Goal: Information Seeking & Learning: Learn about a topic

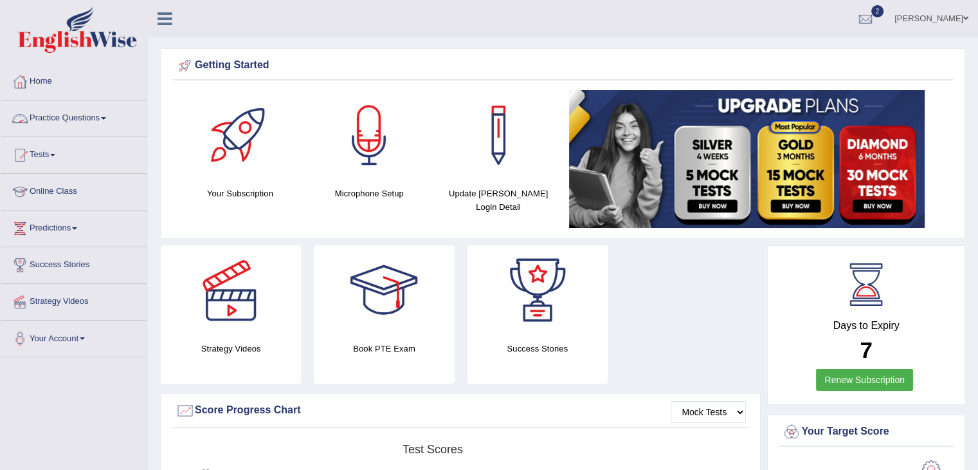
click at [60, 113] on link "Practice Questions" at bounding box center [74, 116] width 147 height 32
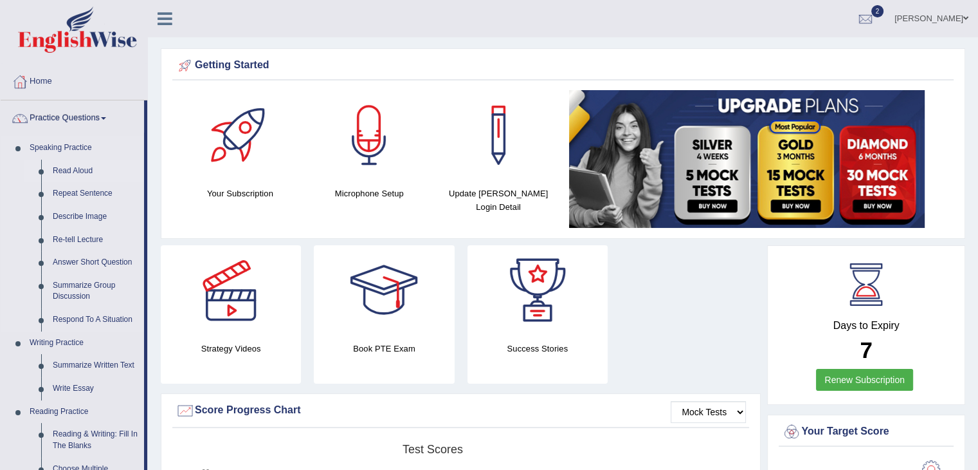
click at [75, 170] on link "Read Aloud" at bounding box center [95, 171] width 97 height 23
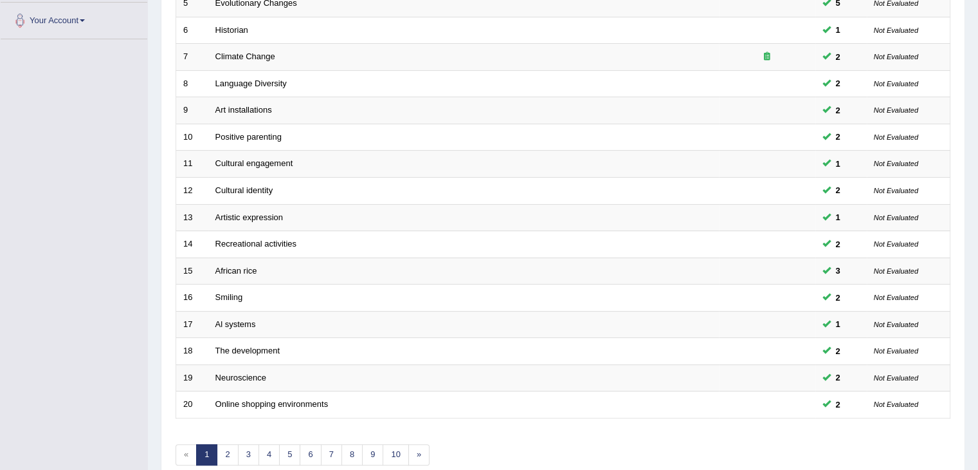
scroll to position [378, 0]
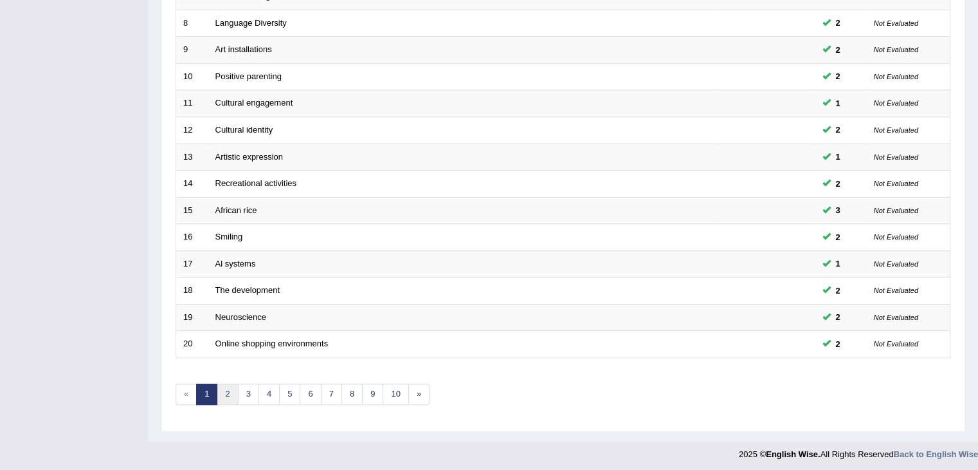
click at [228, 392] on link "2" at bounding box center [227, 393] width 21 height 21
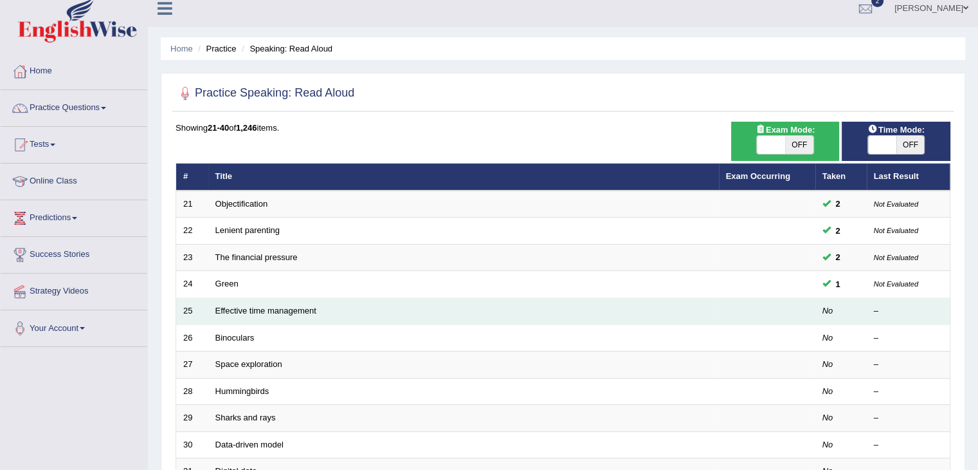
scroll to position [10, 0]
click at [266, 313] on link "Effective time management" at bounding box center [265, 311] width 101 height 10
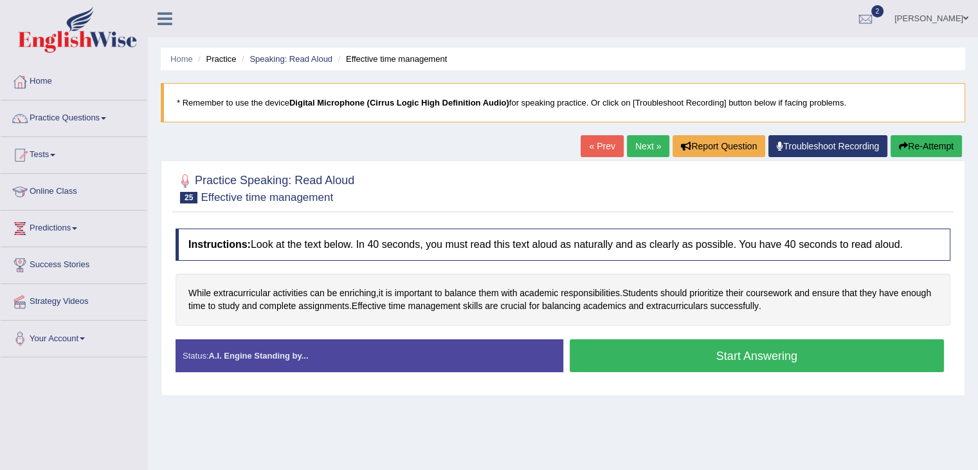
click at [666, 361] on button "Start Answering" at bounding box center [757, 355] width 375 height 33
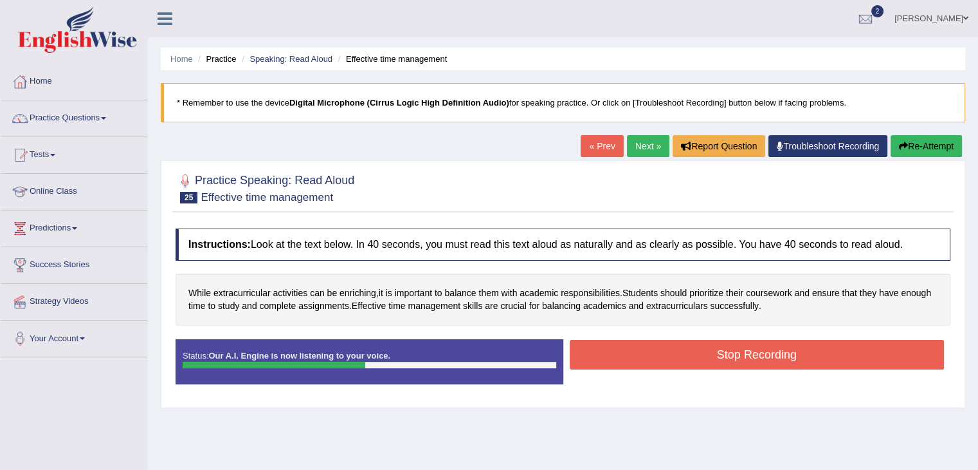
click at [670, 356] on button "Stop Recording" at bounding box center [757, 355] width 375 height 30
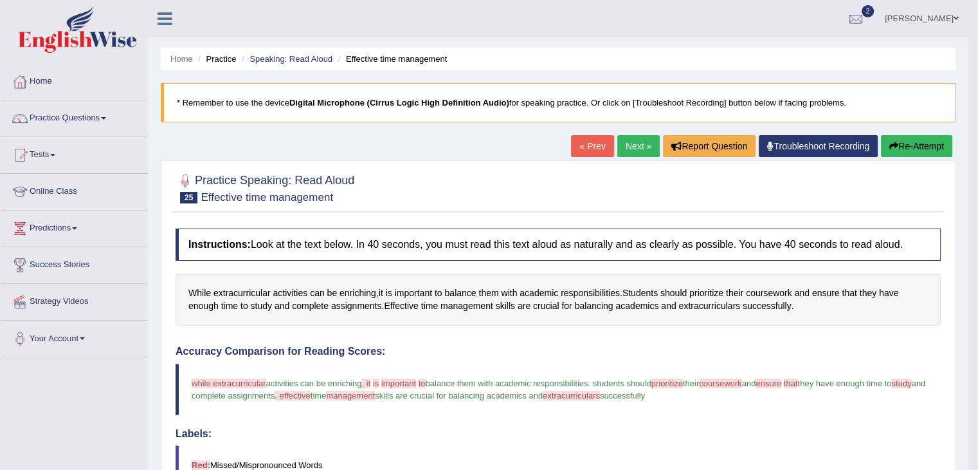
click at [892, 147] on icon "button" at bounding box center [894, 146] width 9 height 9
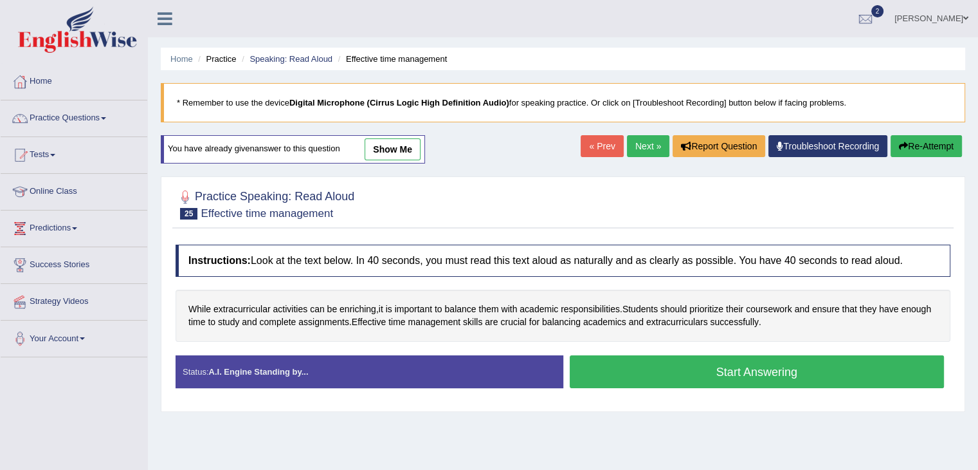
click at [686, 375] on button "Start Answering" at bounding box center [757, 371] width 375 height 33
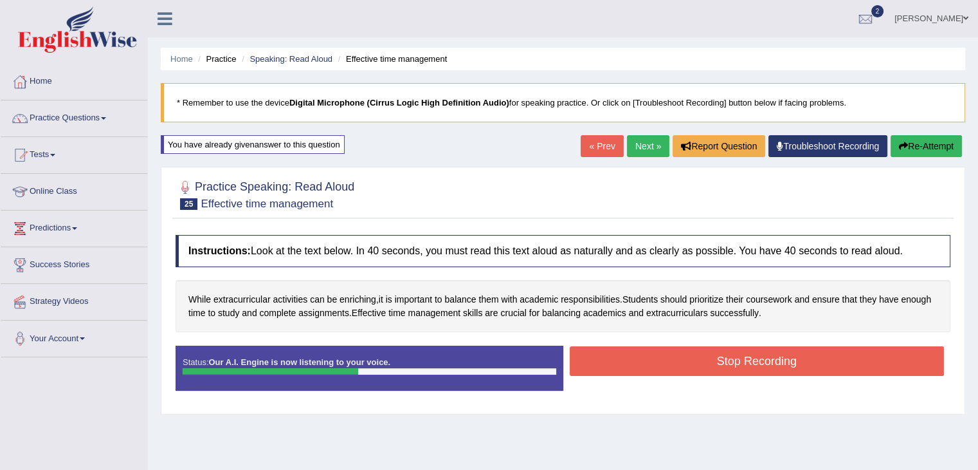
click at [690, 361] on button "Stop Recording" at bounding box center [757, 361] width 375 height 30
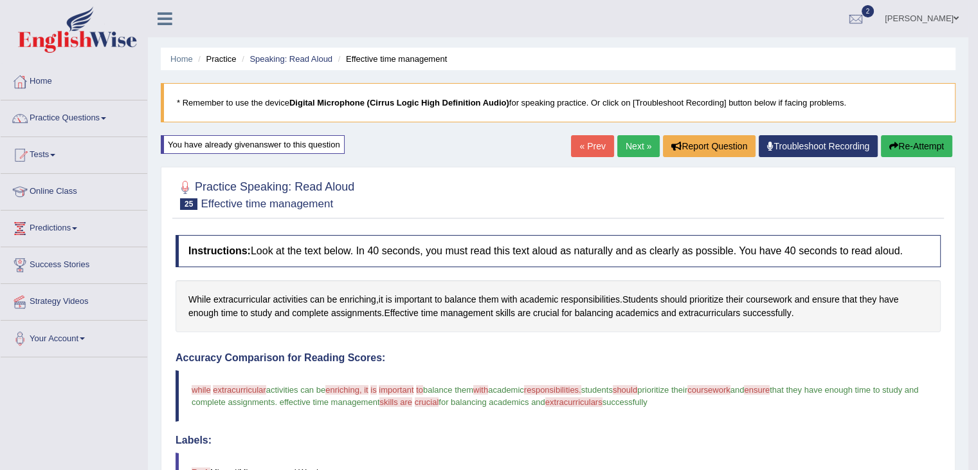
click at [907, 143] on button "Re-Attempt" at bounding box center [916, 146] width 71 height 22
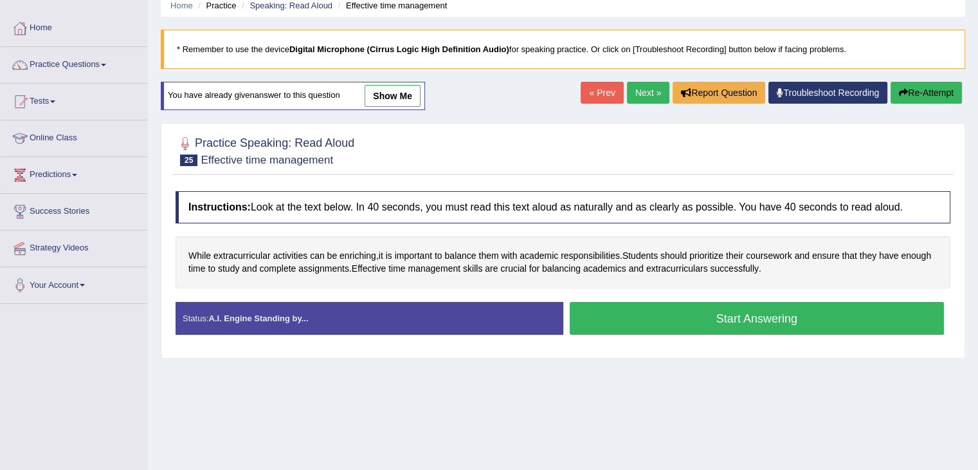
scroll to position [53, 0]
click at [632, 92] on link "Next »" at bounding box center [648, 93] width 42 height 22
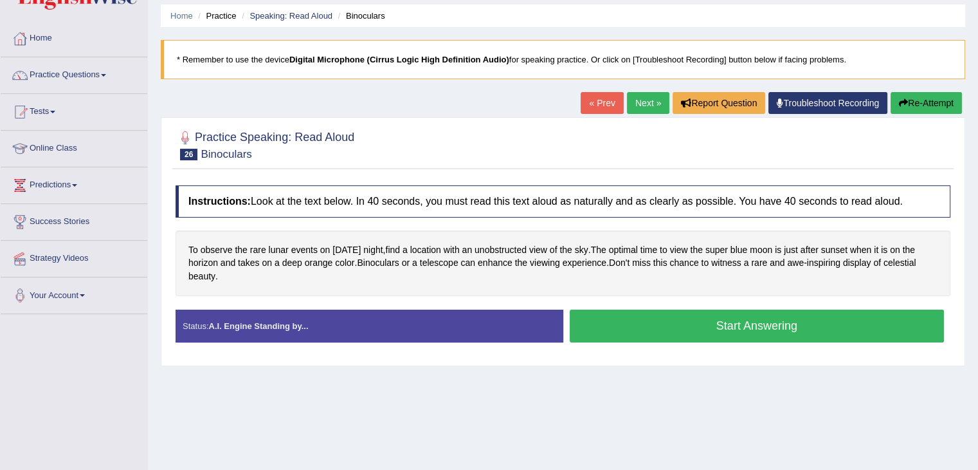
scroll to position [46, 0]
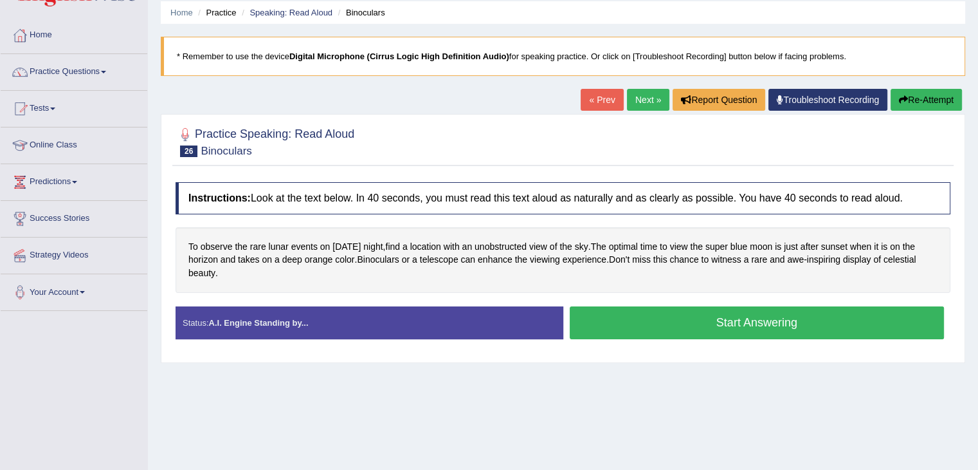
click at [637, 327] on button "Start Answering" at bounding box center [757, 322] width 375 height 33
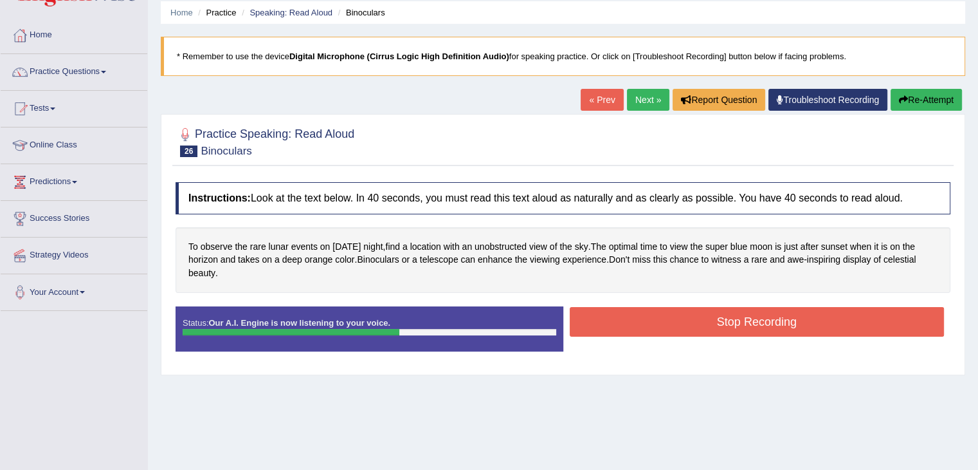
click at [637, 327] on button "Stop Recording" at bounding box center [757, 322] width 375 height 30
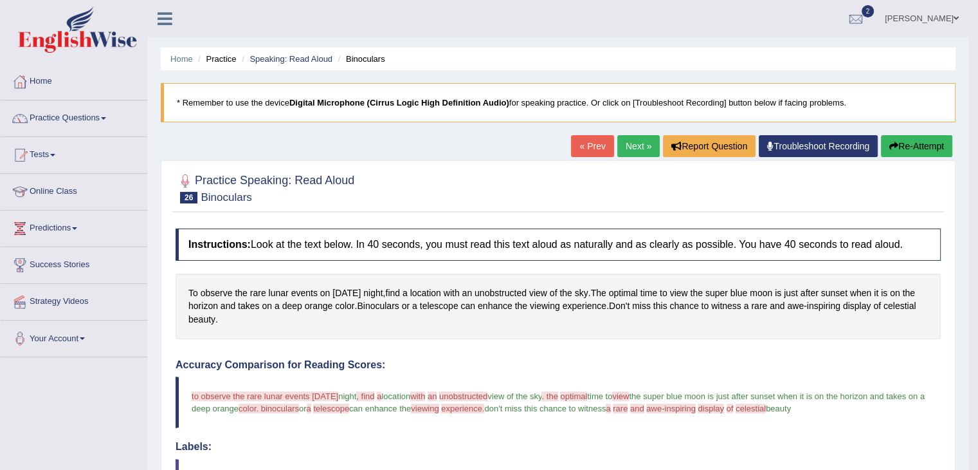
scroll to position [0, 0]
click at [619, 143] on link "Next »" at bounding box center [639, 146] width 42 height 22
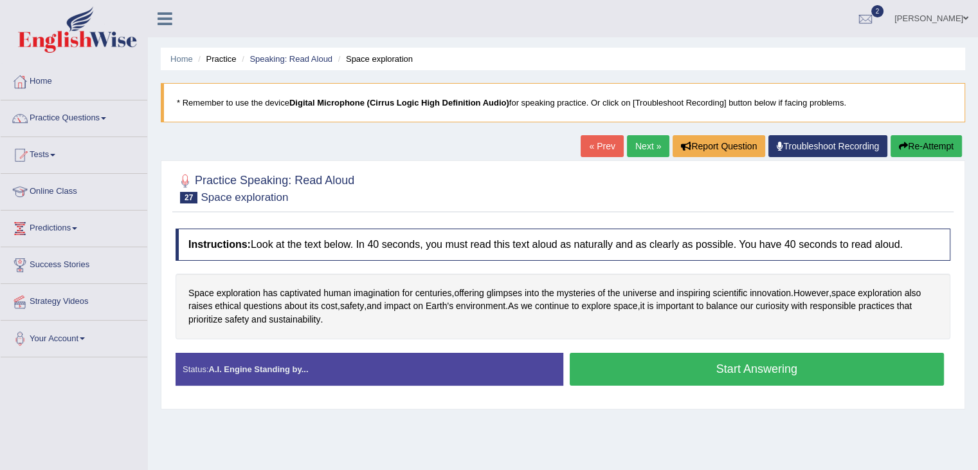
click at [641, 362] on button "Start Answering" at bounding box center [757, 369] width 375 height 33
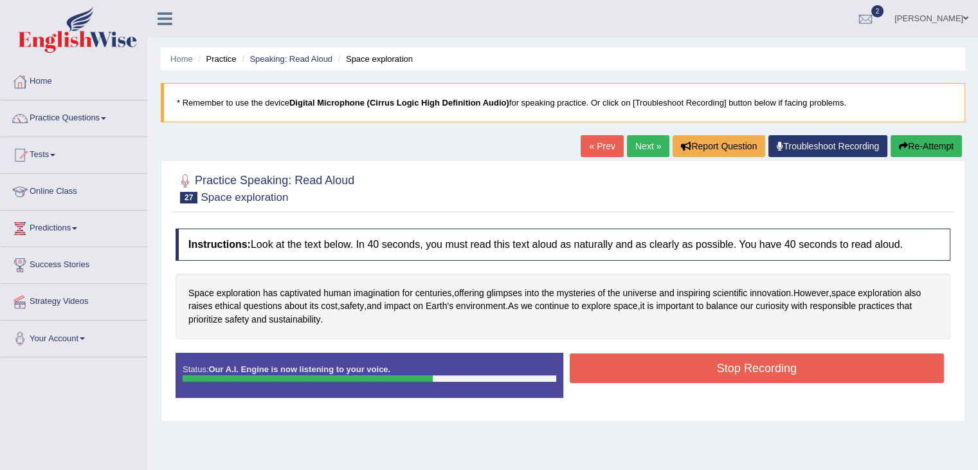
click at [642, 362] on button "Stop Recording" at bounding box center [757, 368] width 375 height 30
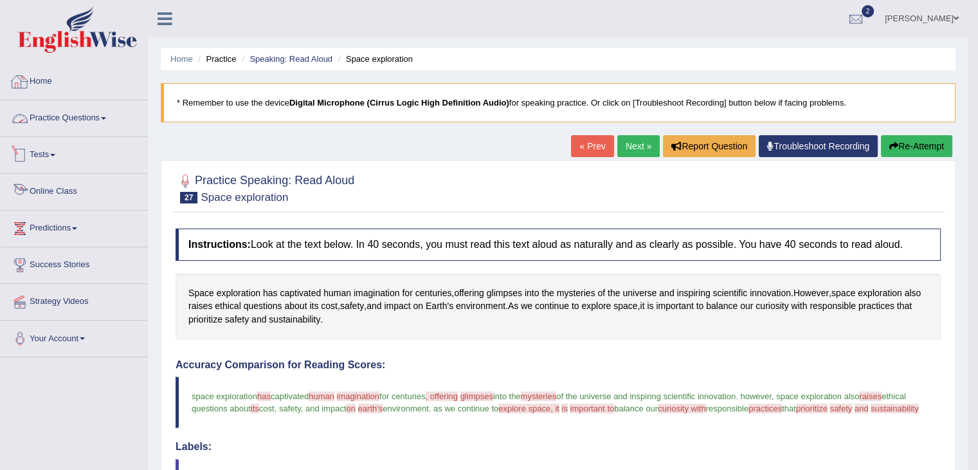
click at [33, 188] on link "Online Class" at bounding box center [74, 190] width 147 height 32
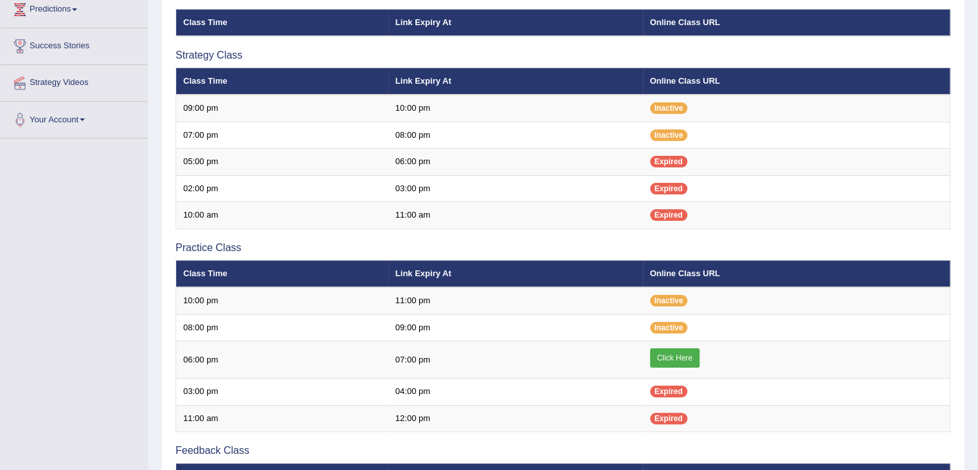
scroll to position [219, 0]
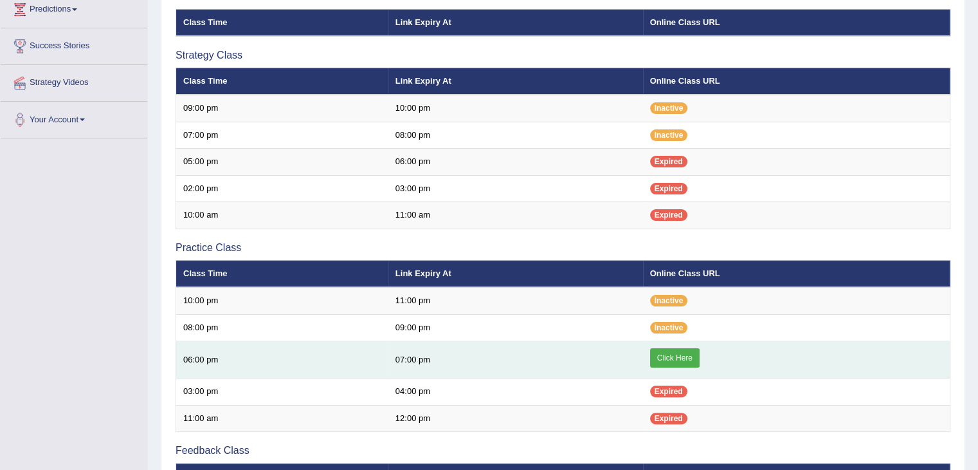
click at [670, 349] on link "Click Here" at bounding box center [675, 357] width 50 height 19
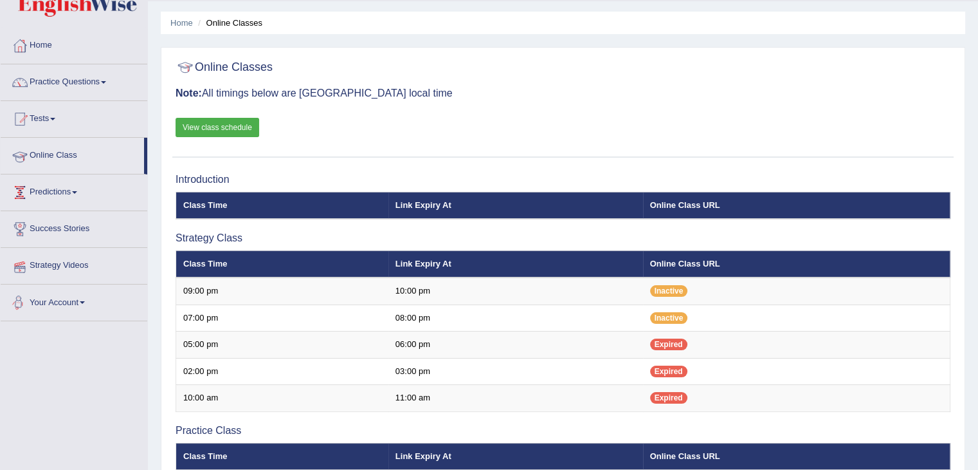
scroll to position [31, 0]
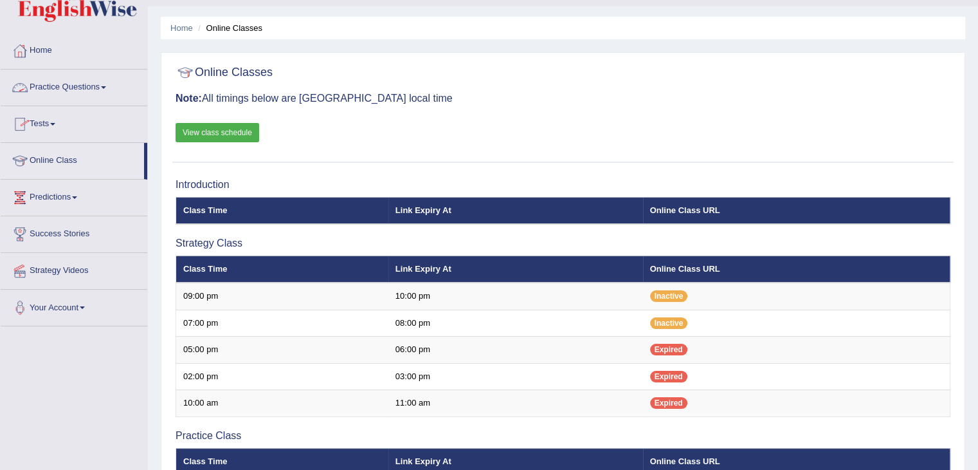
click at [69, 84] on link "Practice Questions" at bounding box center [74, 85] width 147 height 32
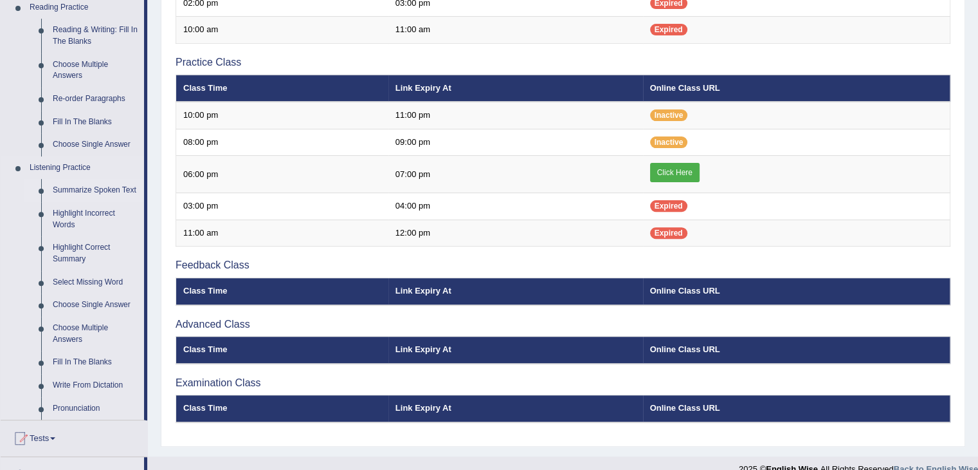
scroll to position [407, 0]
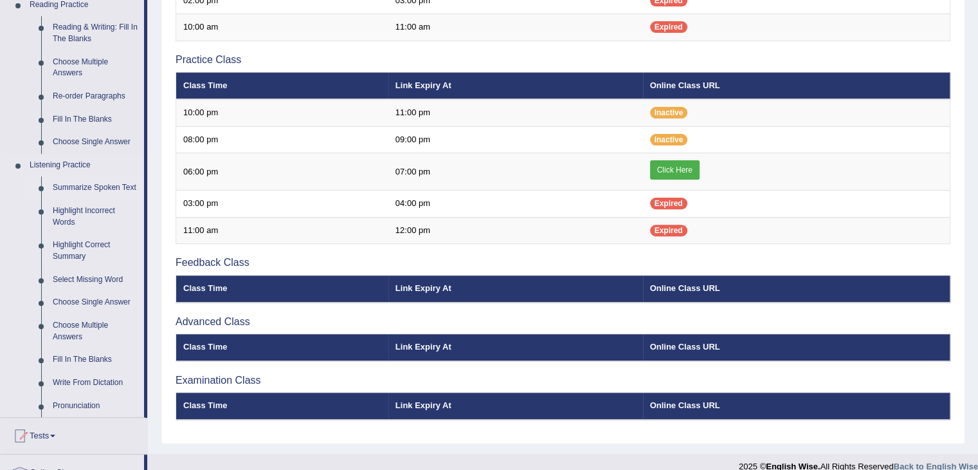
click at [102, 186] on link "Summarize Spoken Text" at bounding box center [95, 187] width 97 height 23
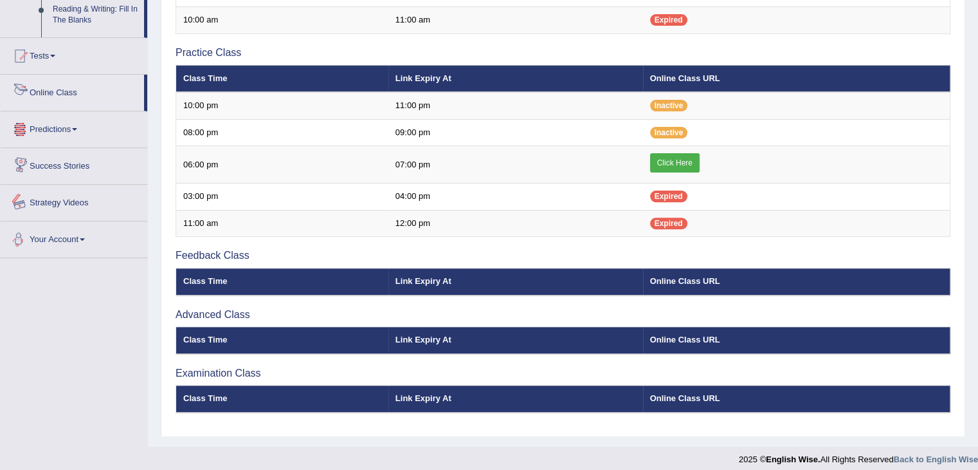
scroll to position [551, 0]
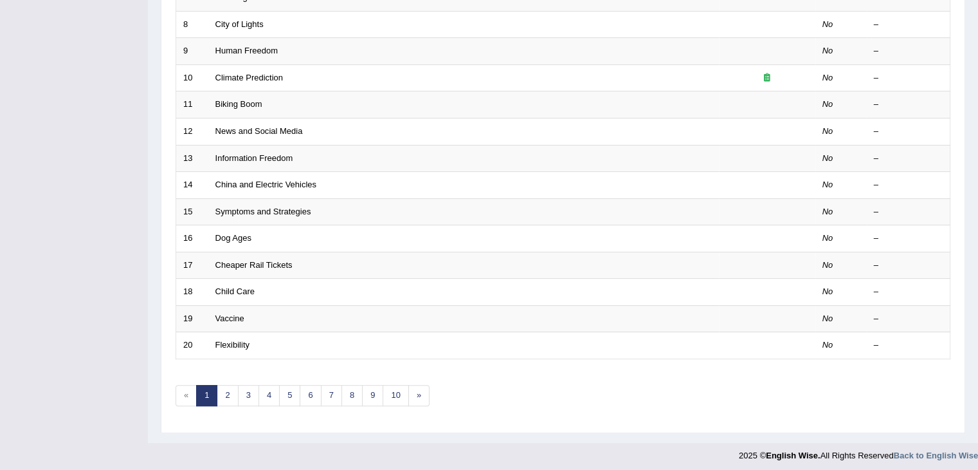
scroll to position [378, 0]
click at [228, 392] on link "2" at bounding box center [227, 393] width 21 height 21
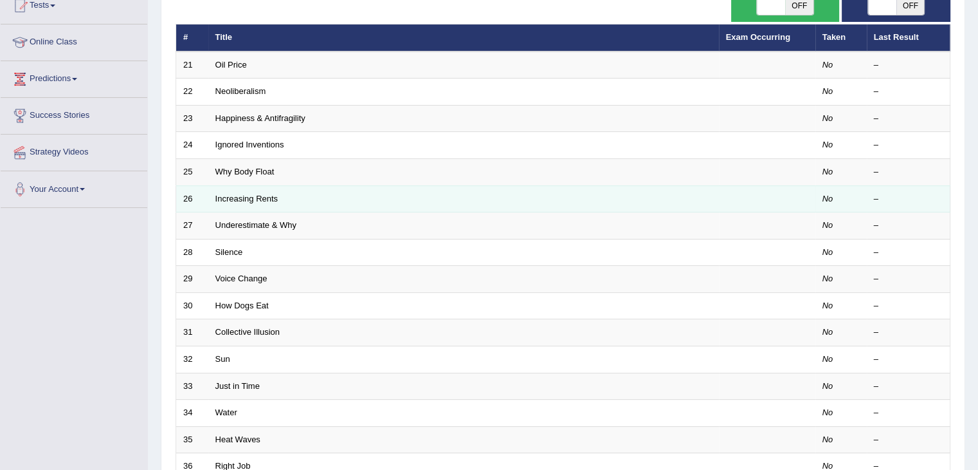
scroll to position [152, 0]
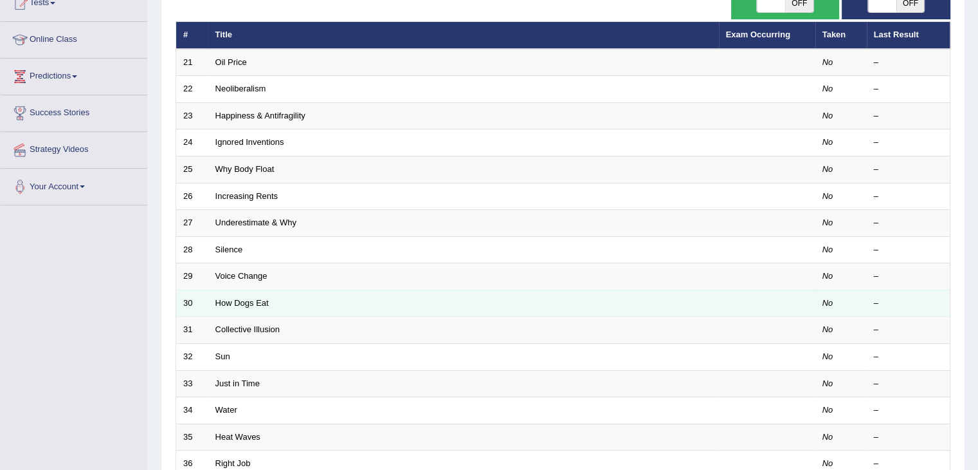
click at [221, 307] on td "How Dogs Eat" at bounding box center [463, 302] width 511 height 27
click at [224, 301] on link "How Dogs Eat" at bounding box center [241, 303] width 53 height 10
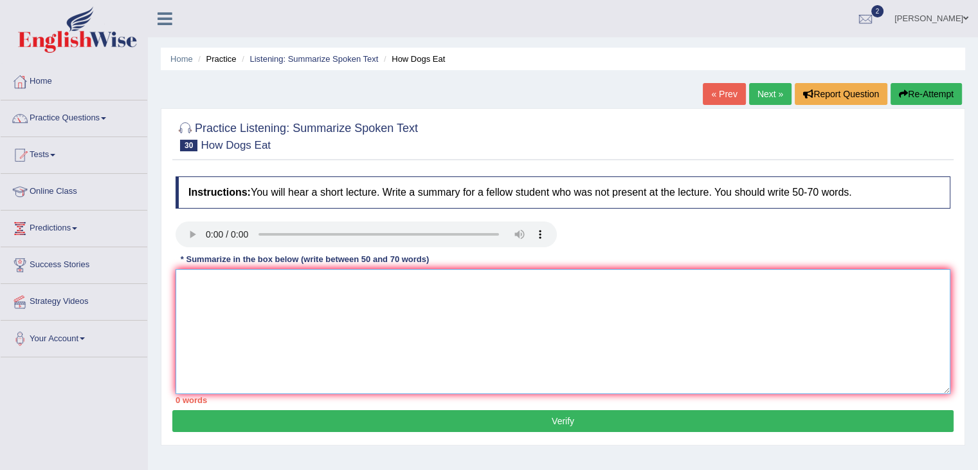
click at [216, 276] on textarea at bounding box center [563, 331] width 775 height 125
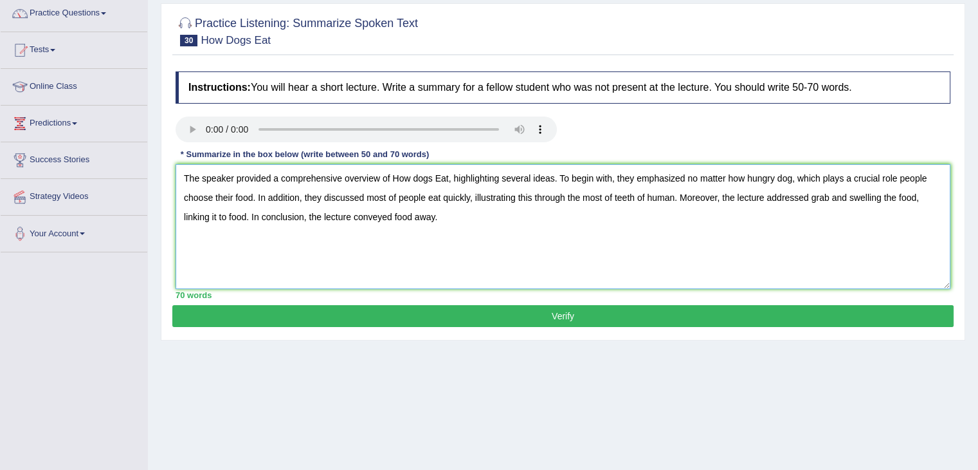
scroll to position [105, 0]
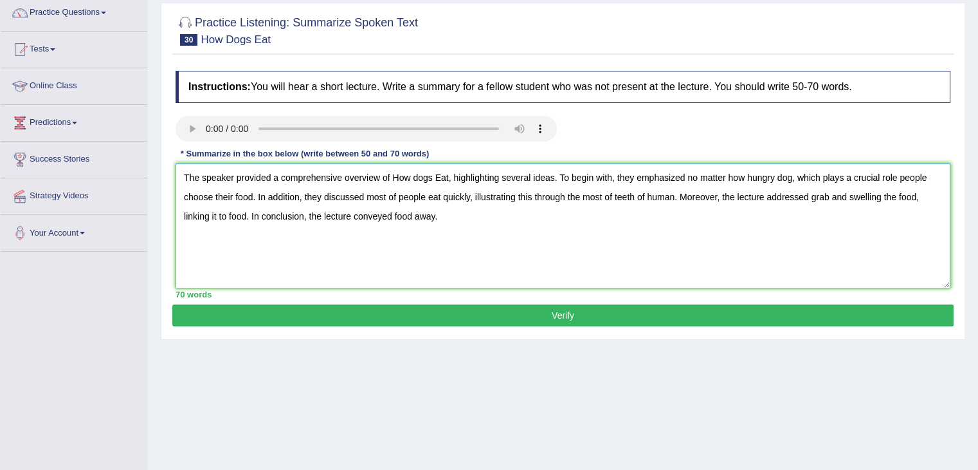
type textarea "The speaker provided a comprehensive overview of How dogs Eat, highlighting sev…"
click at [553, 317] on button "Verify" at bounding box center [563, 315] width 782 height 22
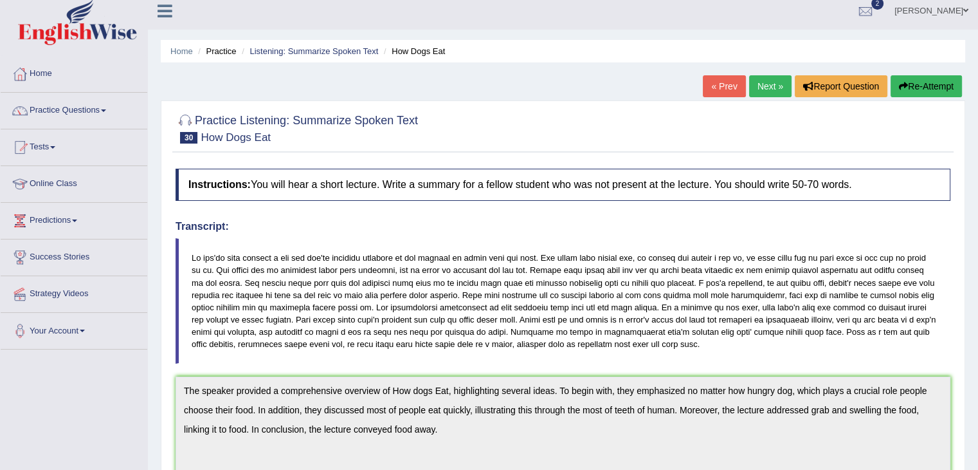
scroll to position [10, 0]
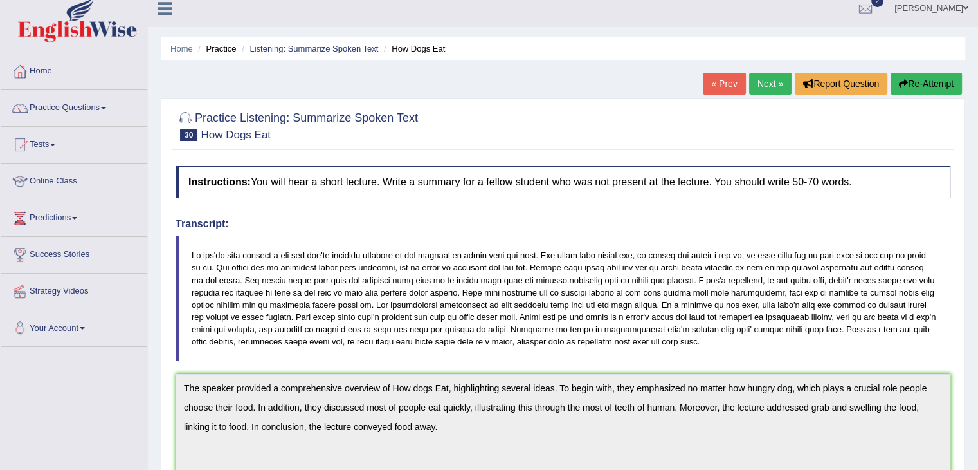
click at [765, 84] on link "Next »" at bounding box center [770, 84] width 42 height 22
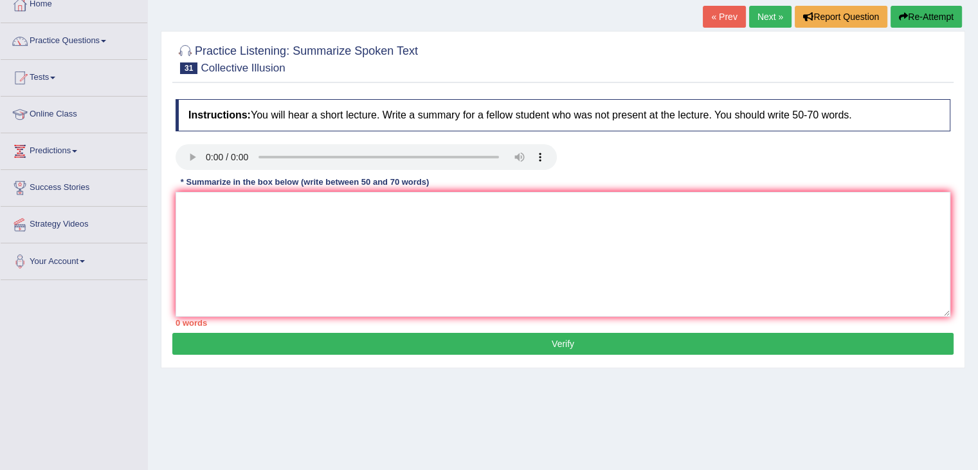
scroll to position [78, 0]
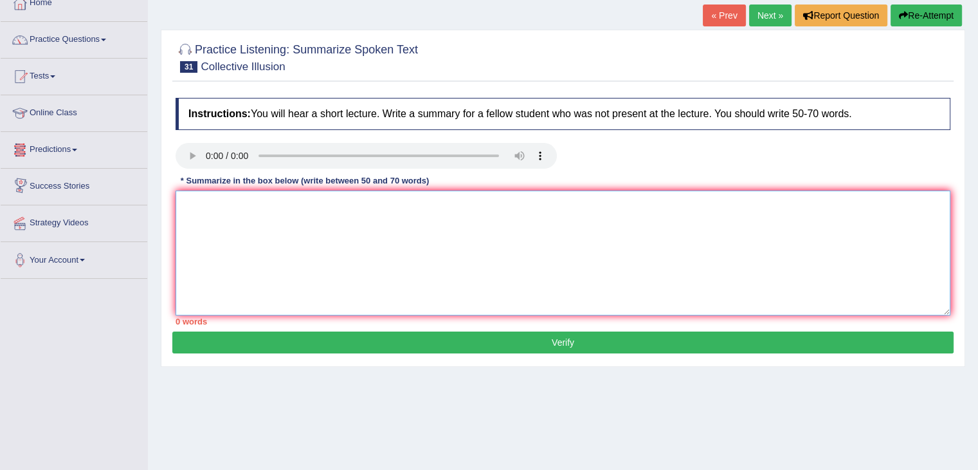
click at [256, 225] on textarea at bounding box center [563, 252] width 775 height 125
click at [407, 208] on textarea "Tthe speaker provided a comprehensive oberview of Colective" at bounding box center [563, 252] width 775 height 125
click at [446, 205] on textarea "Tthe speaker provided a comprehensive oberview of Collective" at bounding box center [563, 252] width 775 height 125
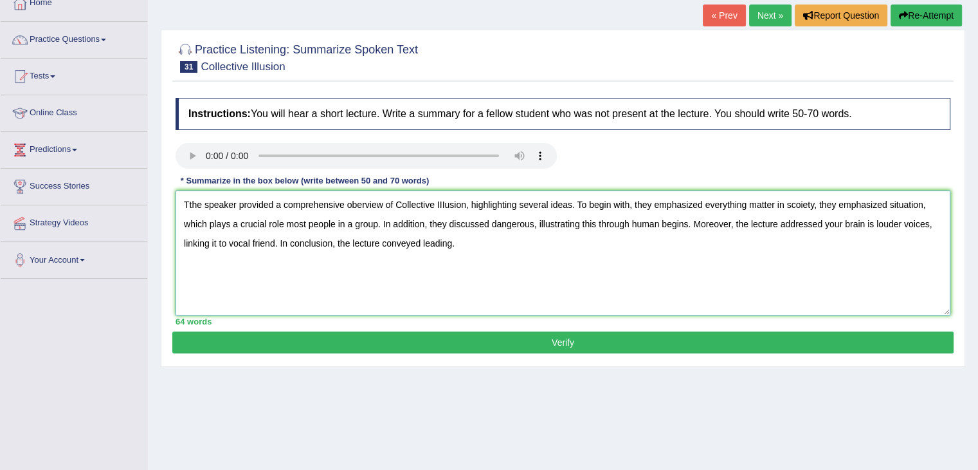
click at [274, 244] on textarea "Tthe speaker provided a comprehensive oberview of Collective IIIusion, highligh…" at bounding box center [563, 252] width 775 height 125
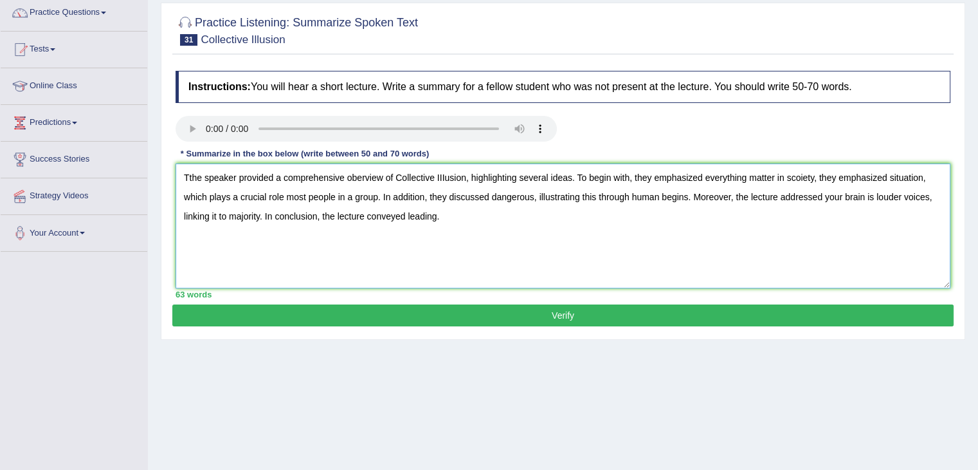
scroll to position [107, 0]
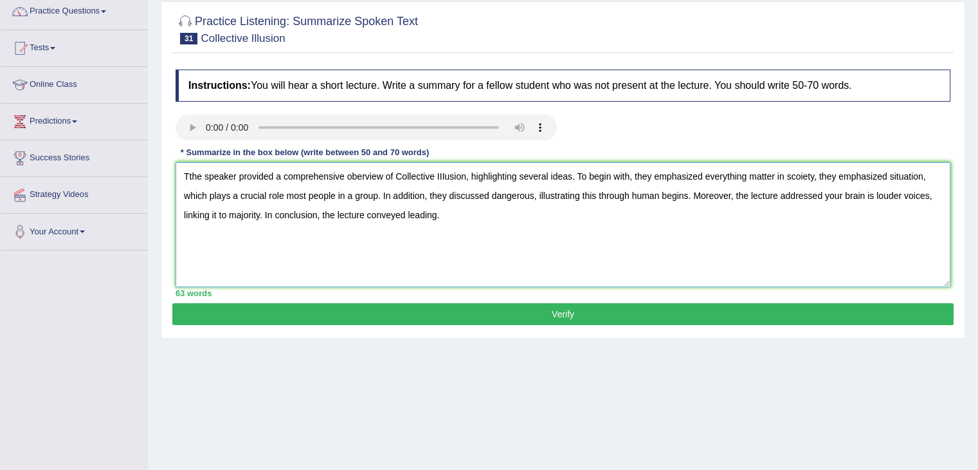
click at [356, 177] on textarea "Tthe speaker provided a comprehensive oberview of Collective IIIusion, highligh…" at bounding box center [563, 224] width 775 height 125
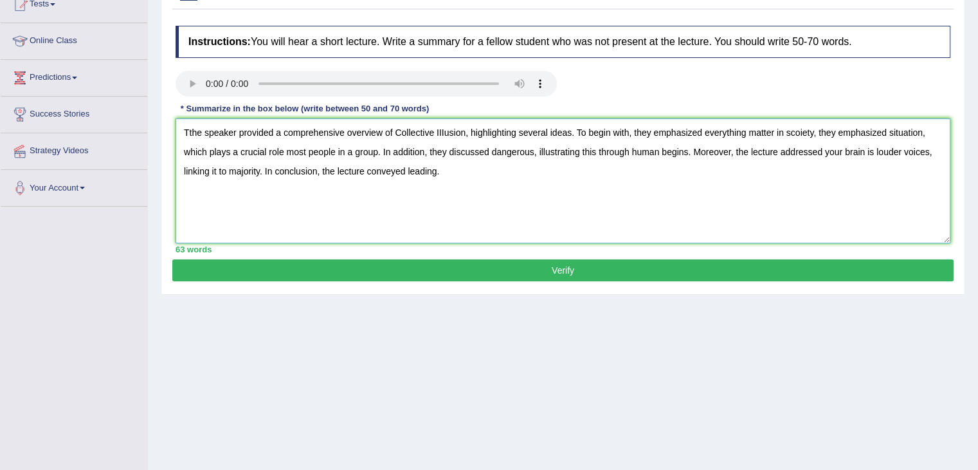
scroll to position [152, 0]
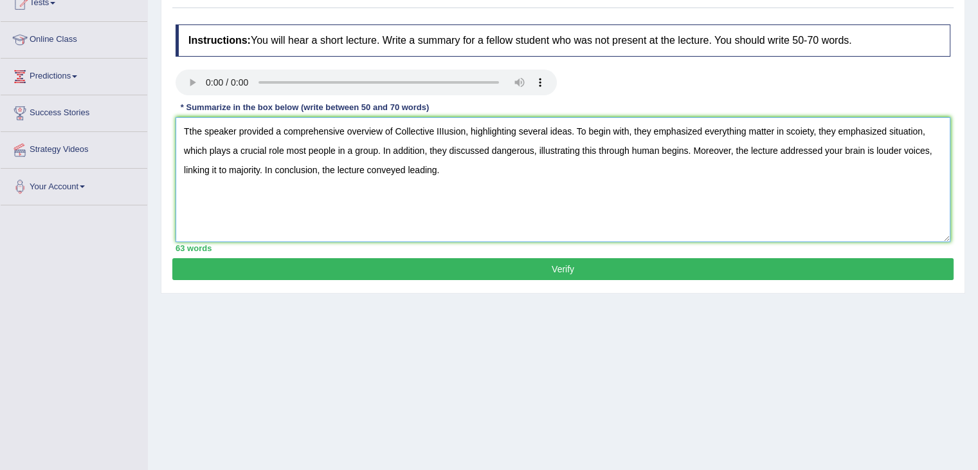
type textarea "Tthe speaker provided a comprehensive overview of Collective IIIusion, highligh…"
click at [529, 271] on button "Verify" at bounding box center [563, 269] width 782 height 22
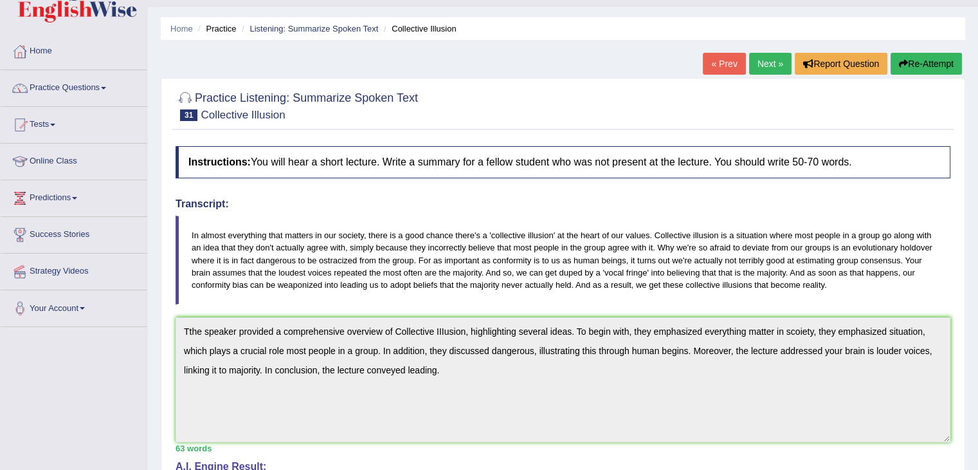
scroll to position [0, 0]
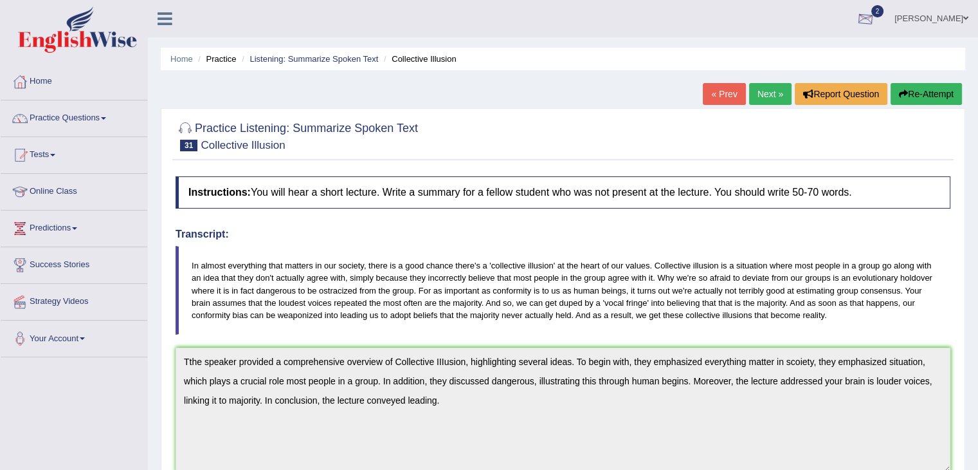
click at [875, 19] on div at bounding box center [865, 19] width 19 height 19
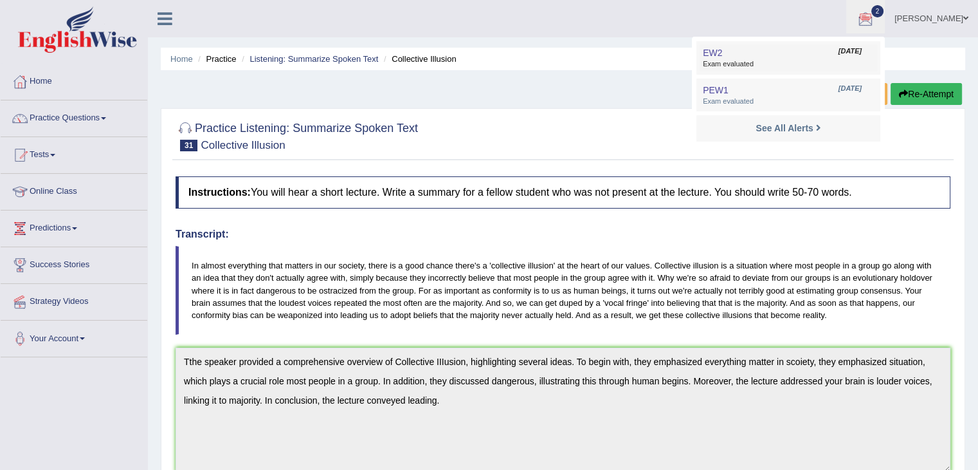
click at [762, 57] on link "EW2 Sep 24, 2025 Exam evaluated" at bounding box center [789, 57] width 178 height 27
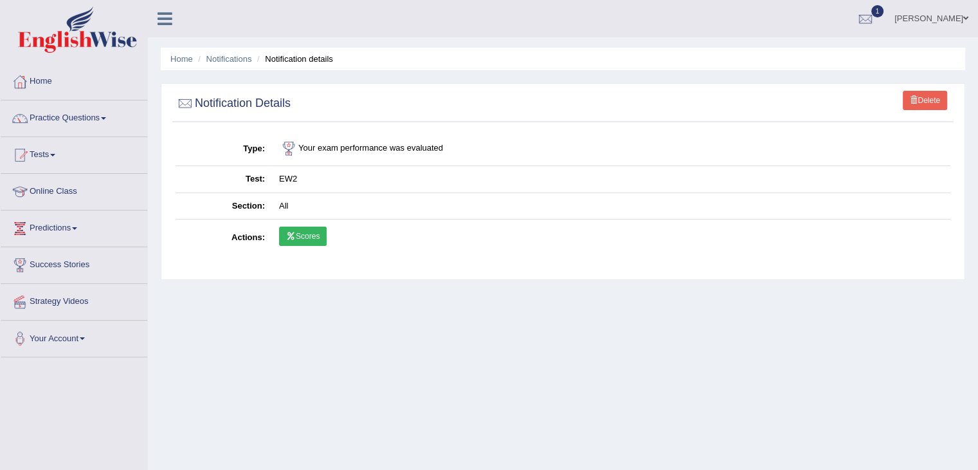
click at [311, 235] on link "Scores" at bounding box center [303, 235] width 48 height 19
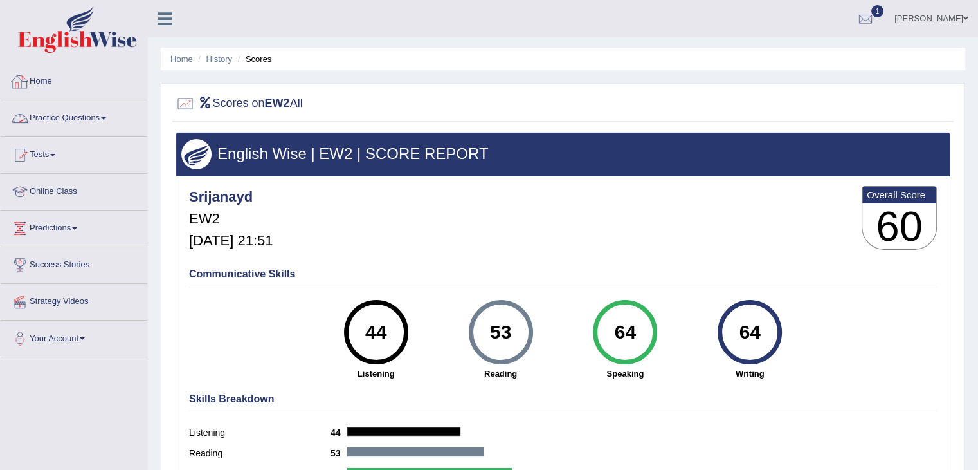
click at [46, 82] on link "Home" at bounding box center [74, 80] width 147 height 32
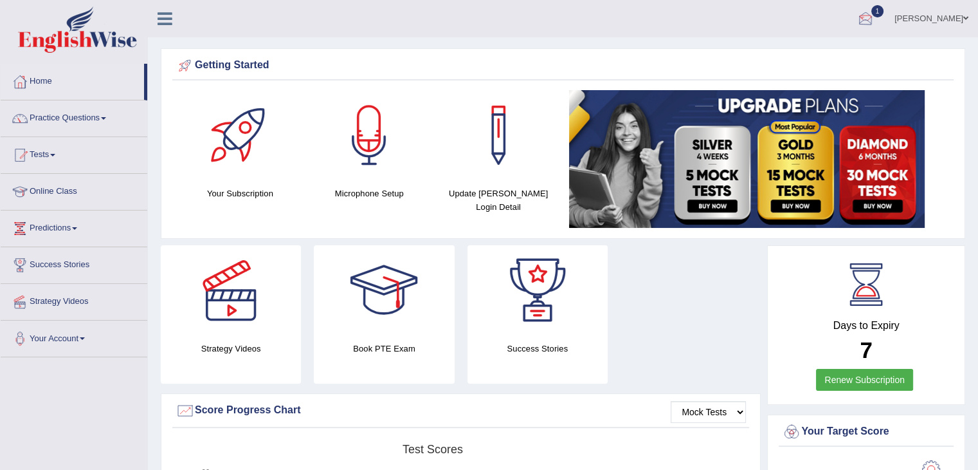
click at [875, 14] on div at bounding box center [865, 19] width 19 height 19
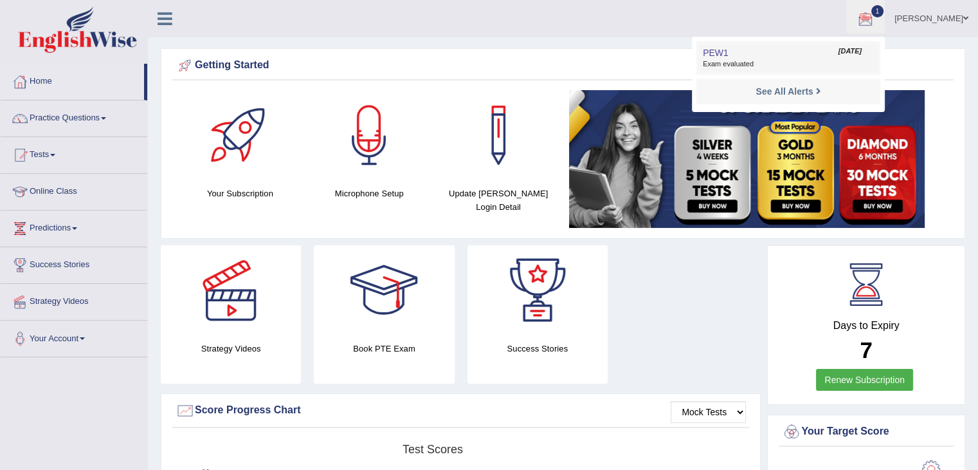
click at [757, 62] on span "Exam evaluated" at bounding box center [788, 64] width 171 height 10
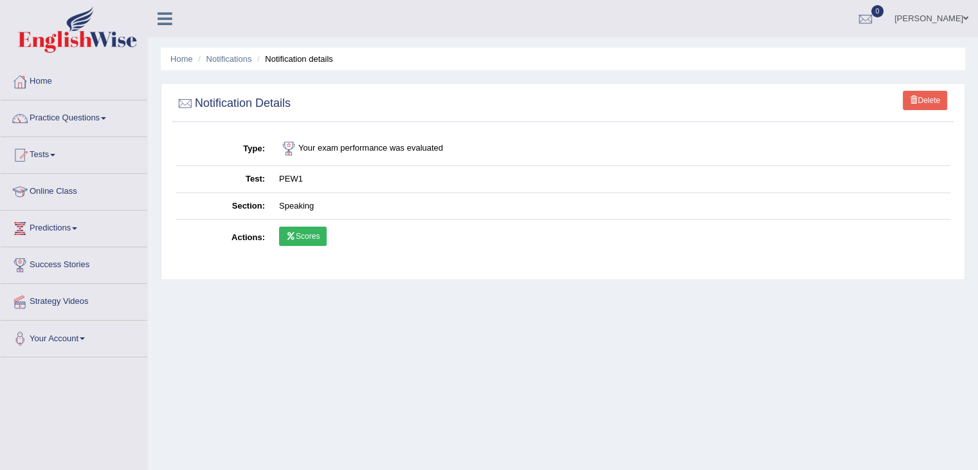
click at [302, 241] on link "Scores" at bounding box center [303, 235] width 48 height 19
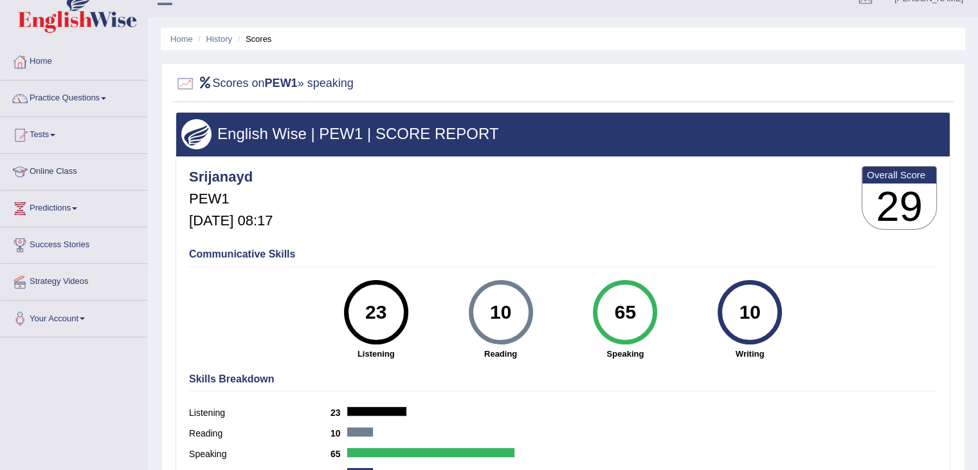
scroll to position [21, 0]
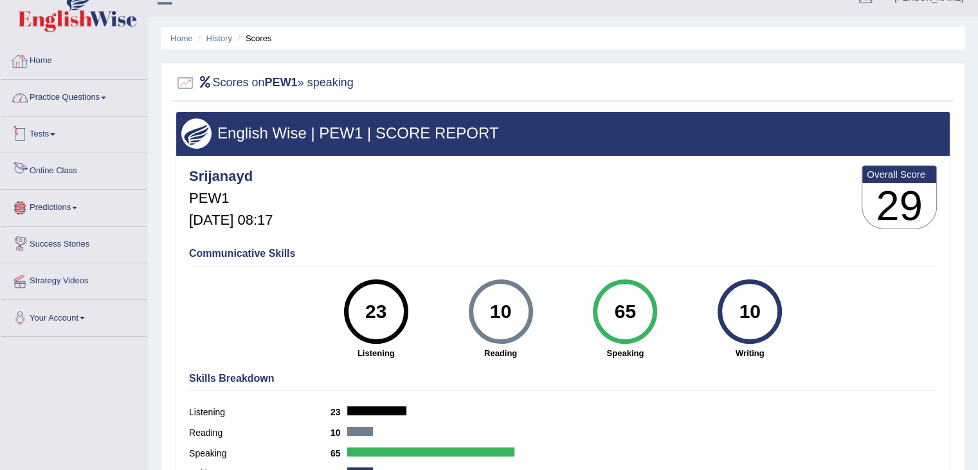
click at [44, 60] on link "Home" at bounding box center [74, 59] width 147 height 32
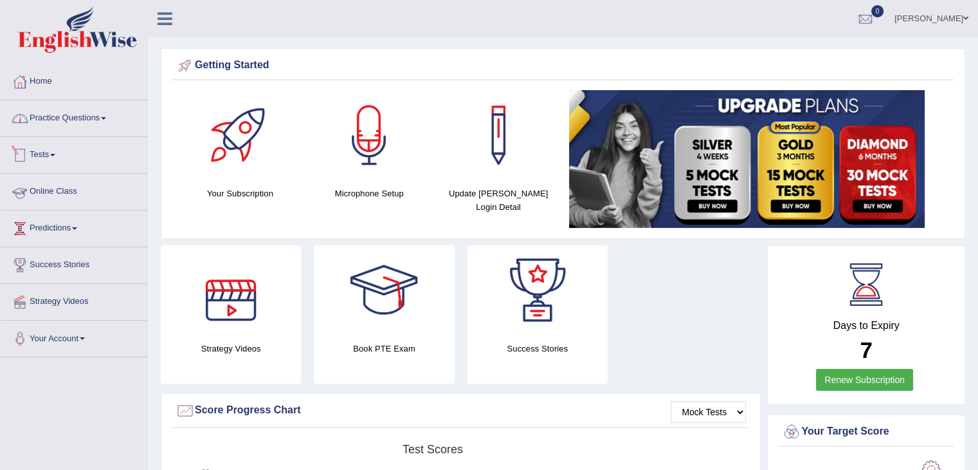
click at [87, 116] on link "Practice Questions" at bounding box center [74, 116] width 147 height 32
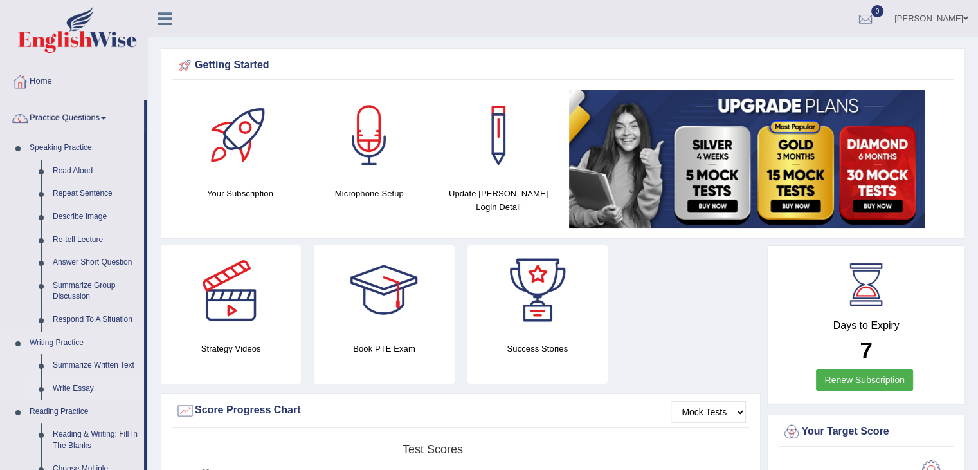
click at [62, 396] on link "Write Essay" at bounding box center [95, 388] width 97 height 23
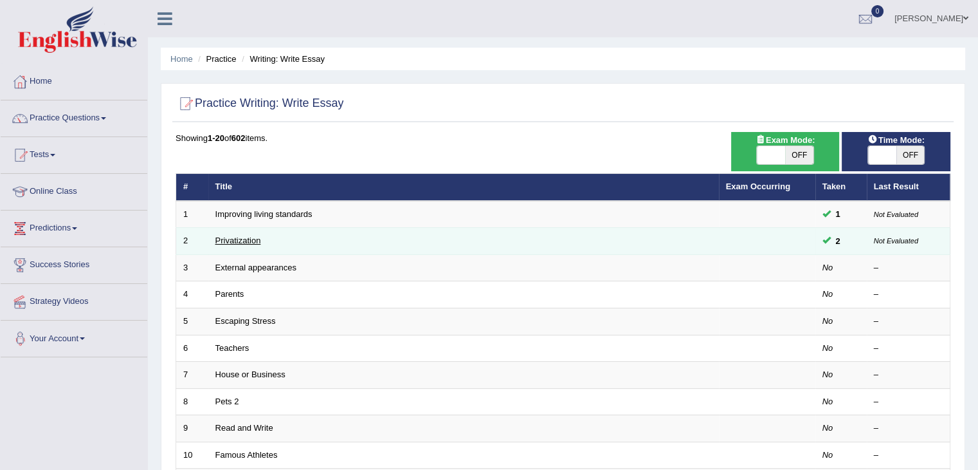
click at [260, 239] on link "Privatization" at bounding box center [238, 240] width 46 height 10
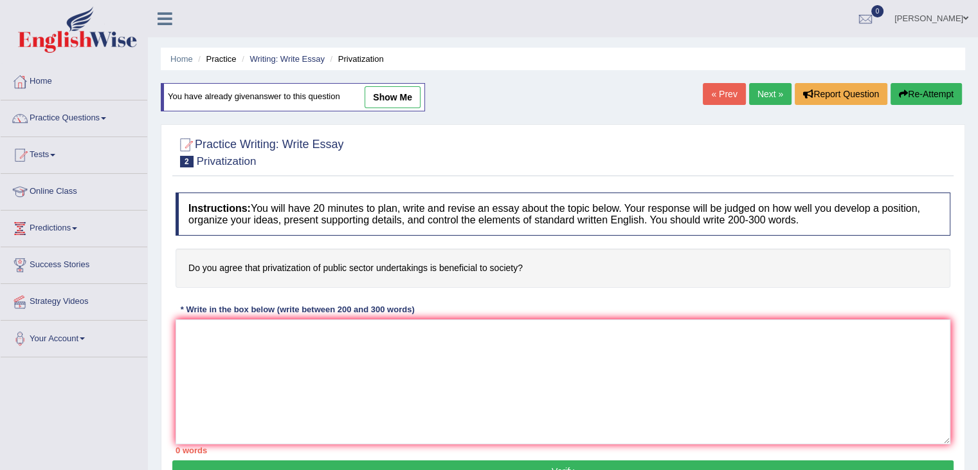
click at [393, 98] on link "show me" at bounding box center [393, 97] width 56 height 22
type textarea "In [DATE] rapidly changing world, the impact of privatization of public sector …"
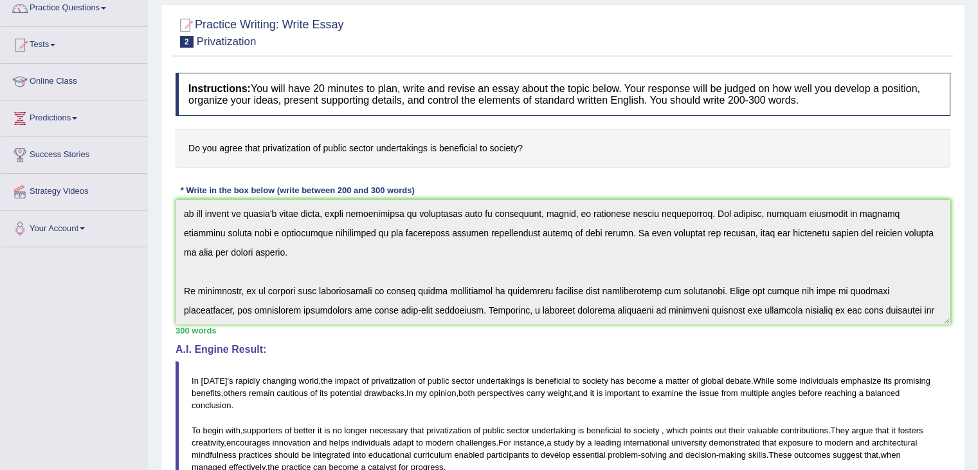
scroll to position [103, 0]
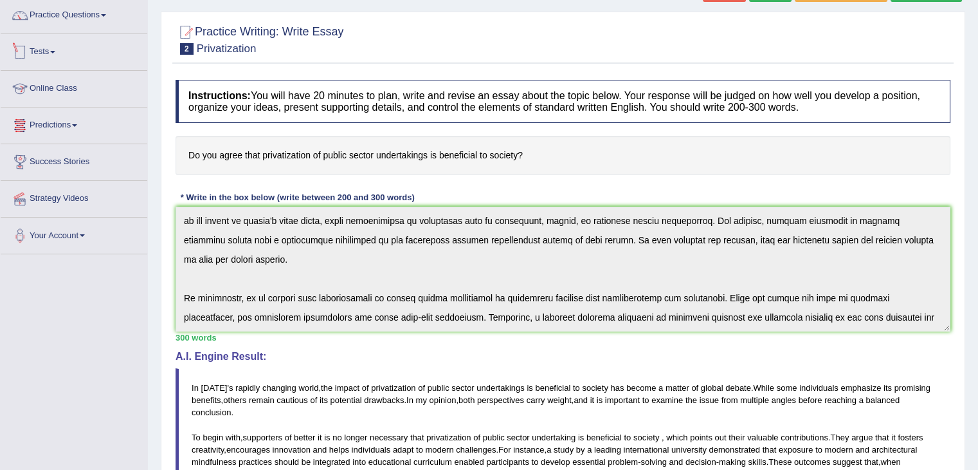
click at [58, 54] on link "Tests" at bounding box center [74, 50] width 147 height 32
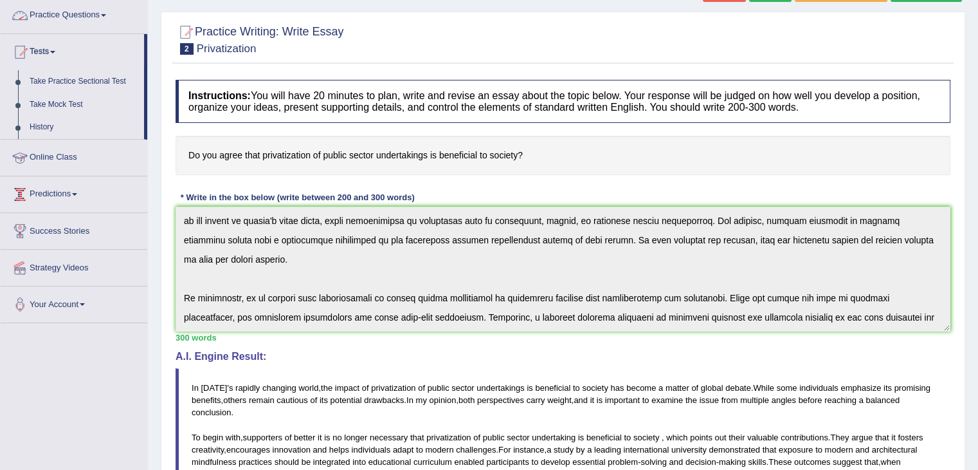
click at [103, 17] on link "Practice Questions" at bounding box center [74, 13] width 147 height 32
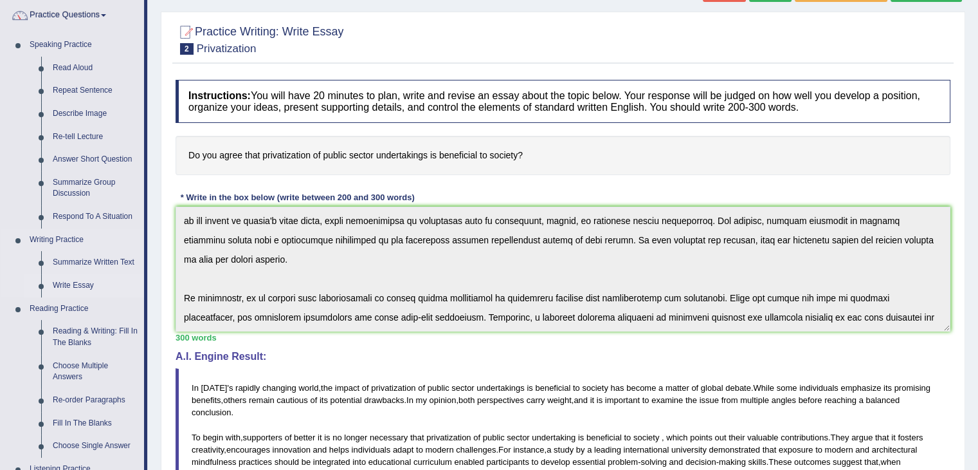
click at [66, 284] on link "Write Essay" at bounding box center [95, 285] width 97 height 23
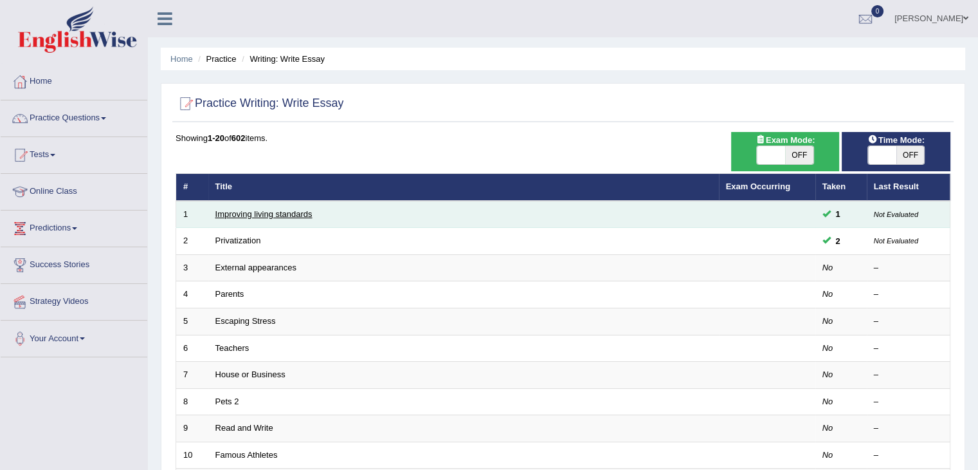
click at [232, 213] on link "Improving living standards" at bounding box center [263, 214] width 97 height 10
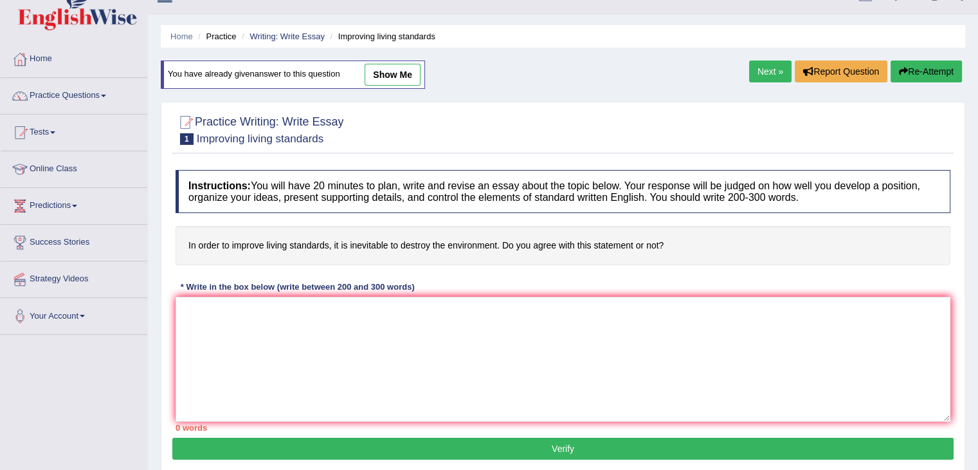
scroll to position [23, 0]
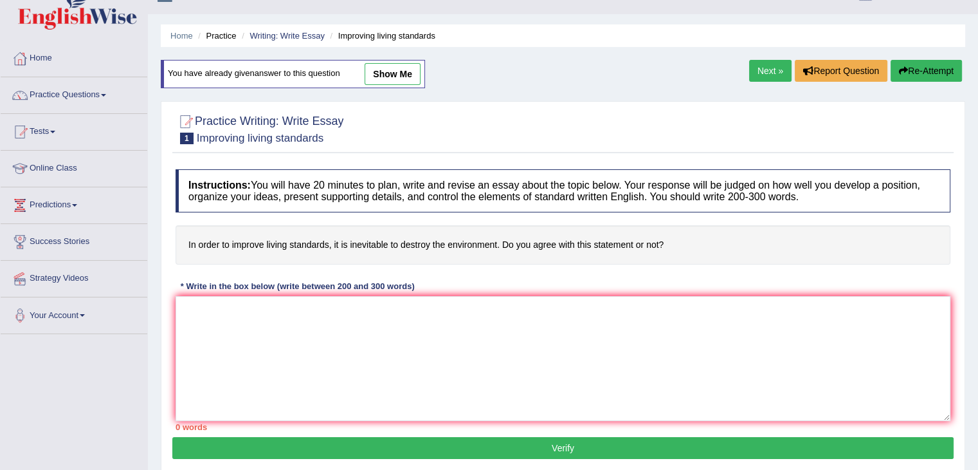
click at [389, 73] on link "show me" at bounding box center [393, 74] width 56 height 22
type textarea "The increasing influence of living standards on our lives has ignited numerous …"
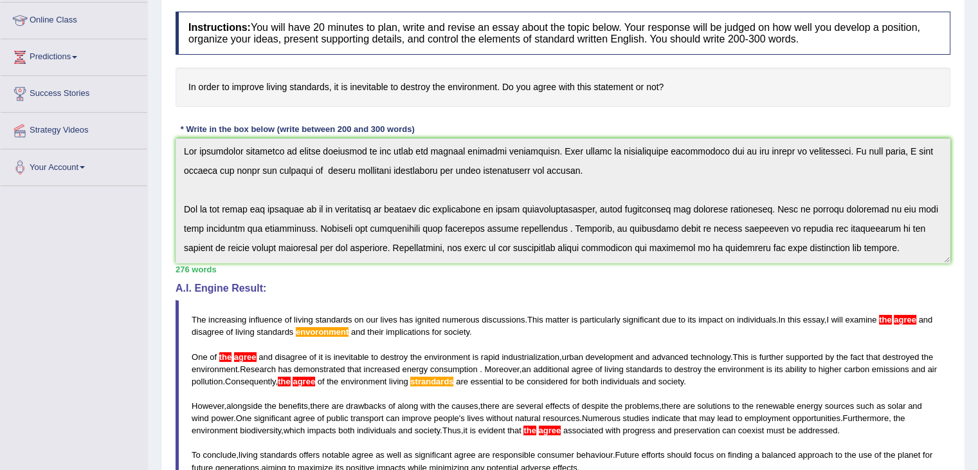
scroll to position [0, 0]
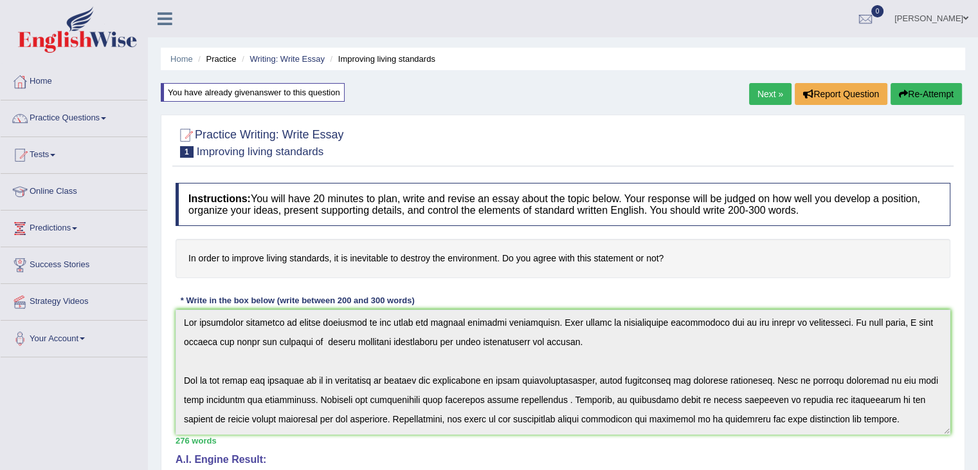
click at [100, 113] on link "Practice Questions" at bounding box center [74, 116] width 147 height 32
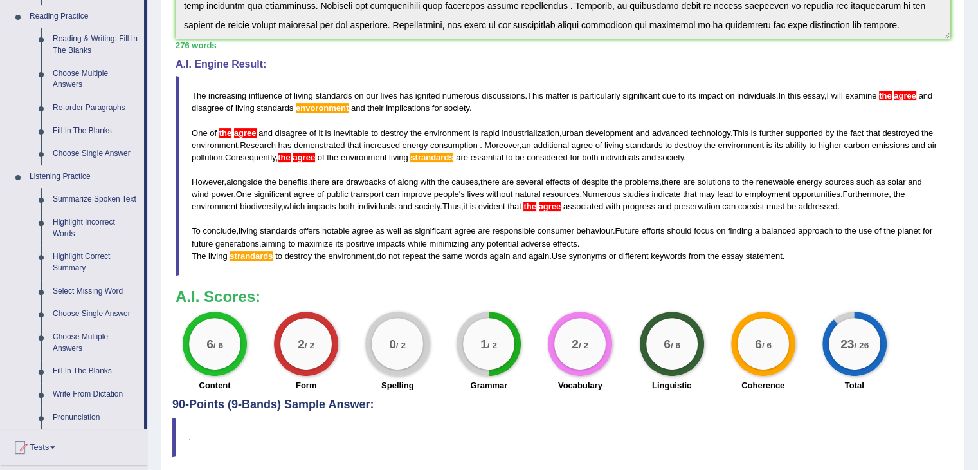
scroll to position [396, 0]
click at [100, 198] on link "Summarize Spoken Text" at bounding box center [95, 198] width 97 height 23
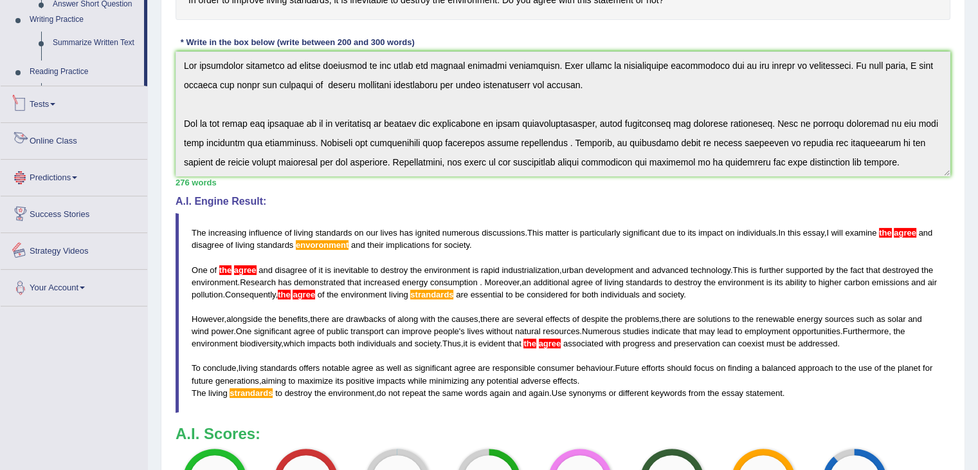
scroll to position [378, 0]
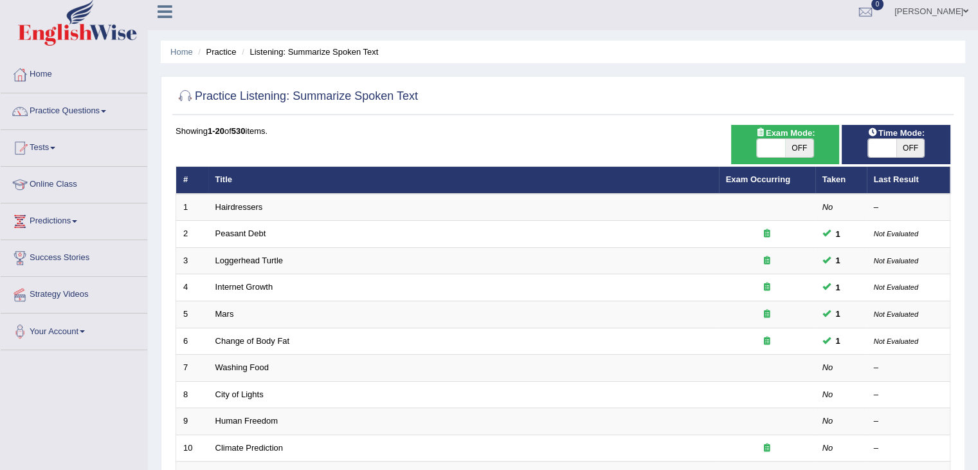
scroll to position [12, 0]
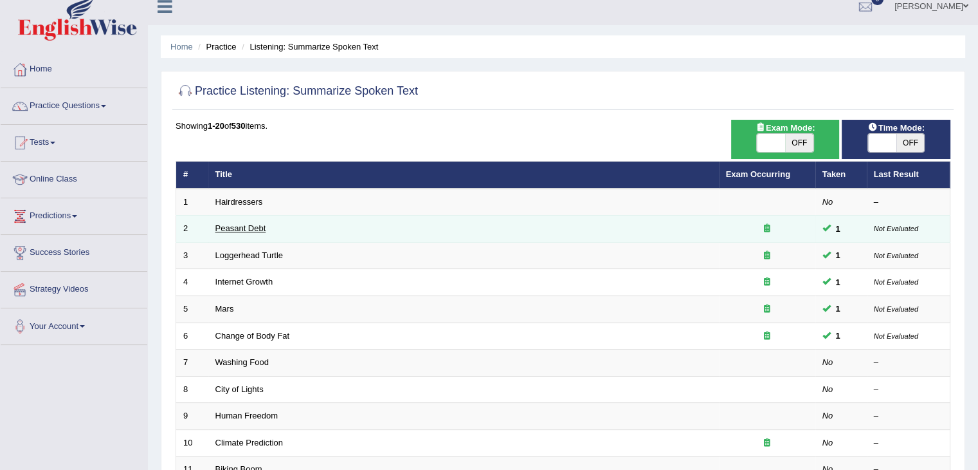
click at [225, 226] on link "Peasant Debt" at bounding box center [240, 228] width 51 height 10
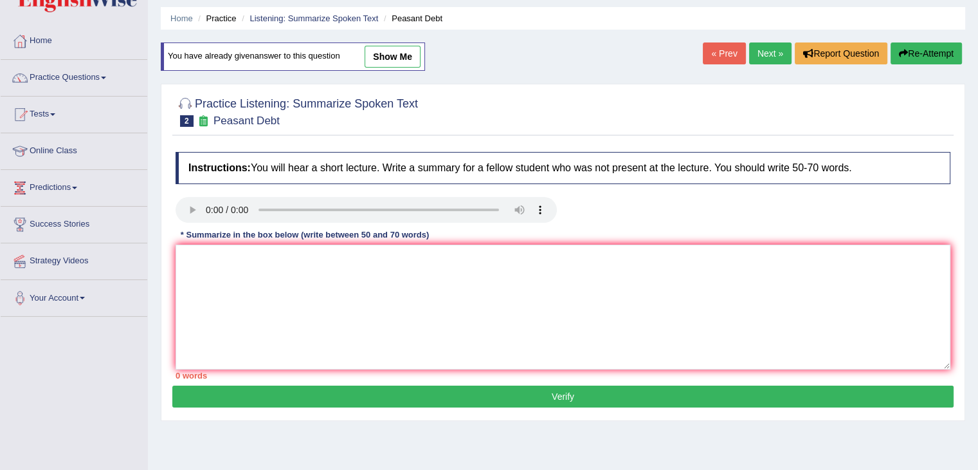
scroll to position [39, 0]
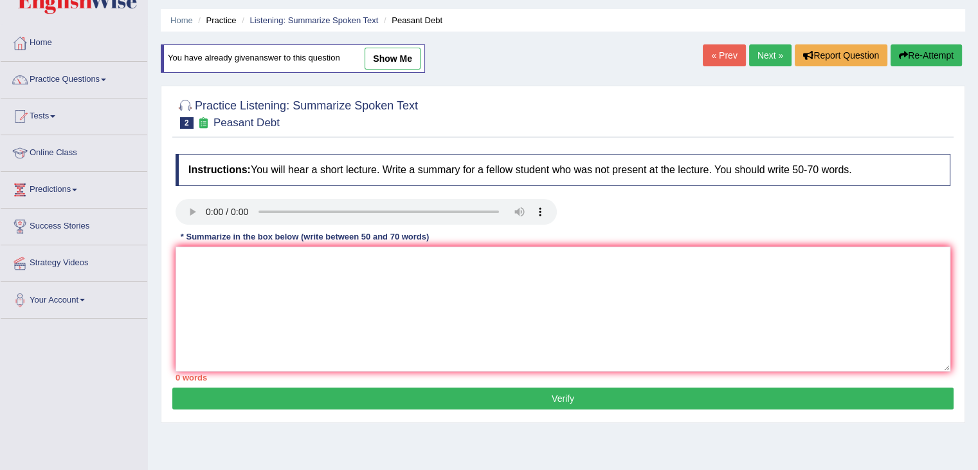
click at [398, 56] on link "show me" at bounding box center [393, 59] width 56 height 22
type textarea "The speaker provided a comprehensive overview of farmers, highlighting several …"
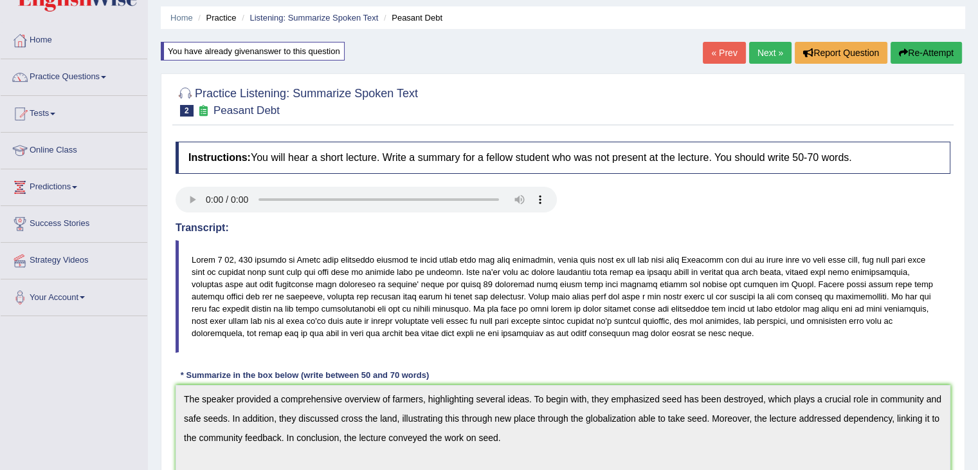
scroll to position [0, 0]
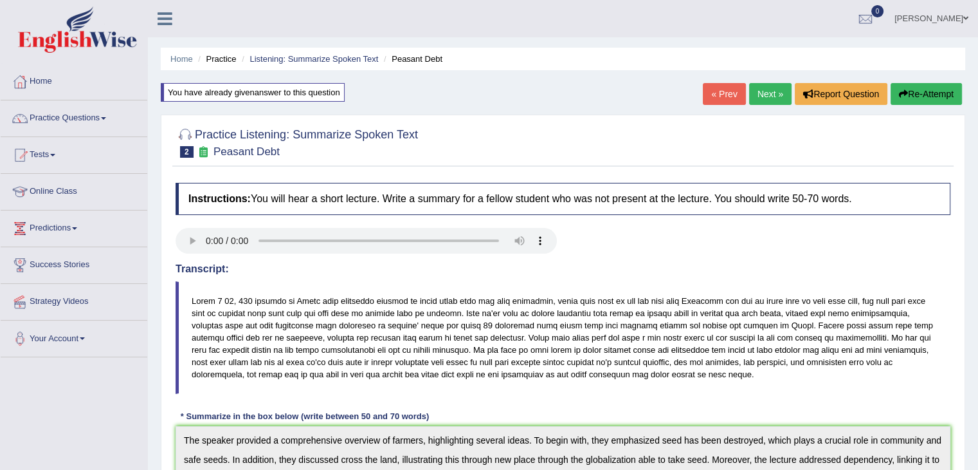
click at [767, 91] on link "Next »" at bounding box center [770, 94] width 42 height 22
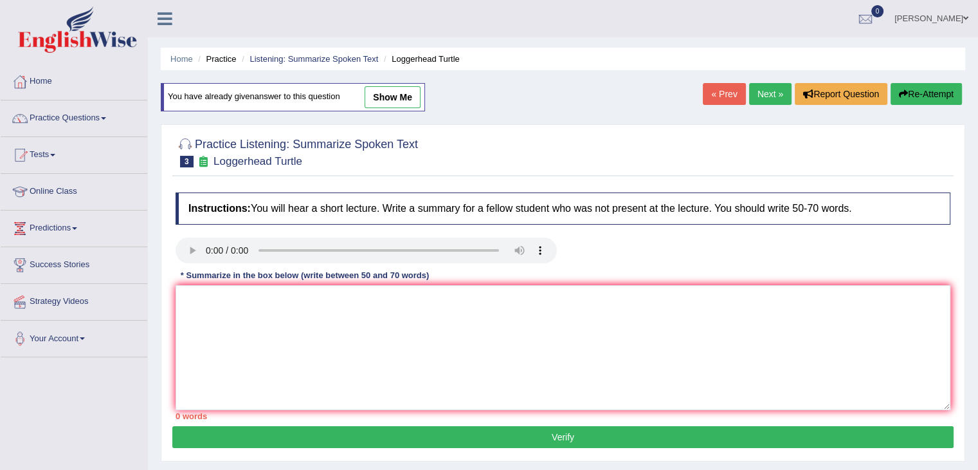
click at [399, 93] on link "show me" at bounding box center [393, 97] width 56 height 22
type textarea "The speaker provided a comprehensive overview of loggerhead turtle, highlightin…"
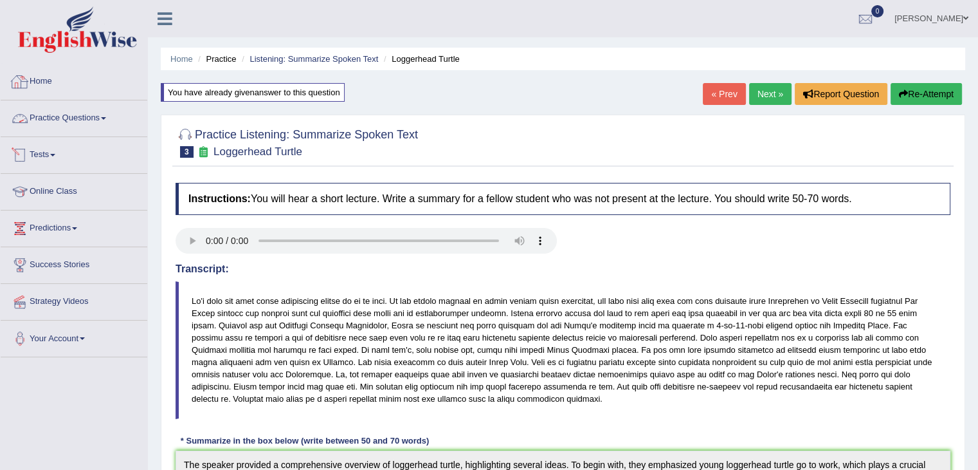
click at [45, 80] on link "Home" at bounding box center [74, 80] width 147 height 32
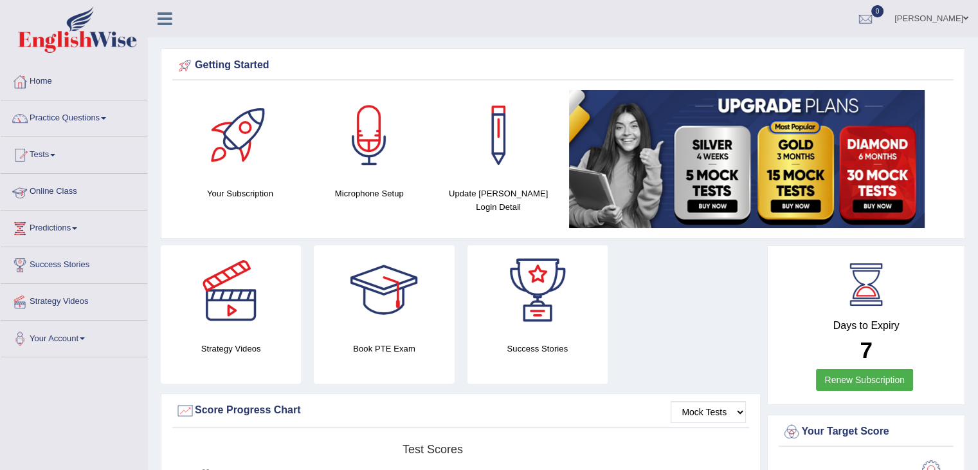
click at [74, 193] on link "Online Class" at bounding box center [74, 190] width 147 height 32
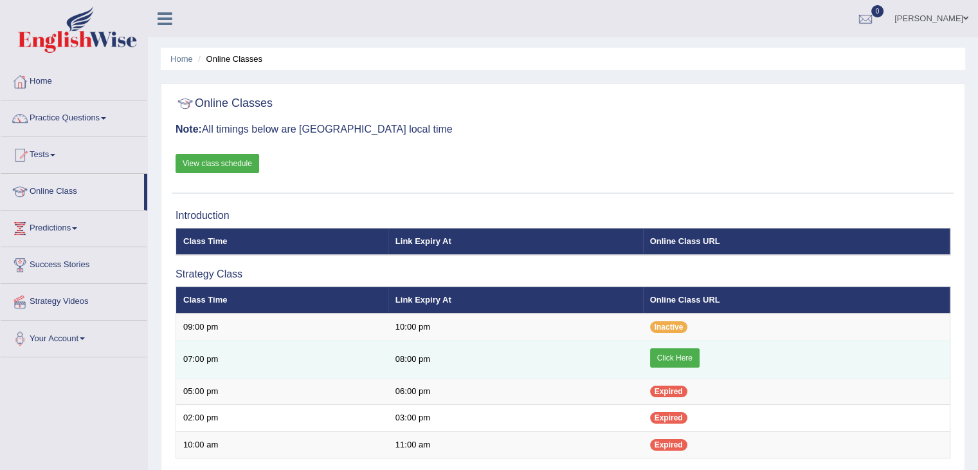
click at [659, 353] on link "Click Here" at bounding box center [675, 357] width 50 height 19
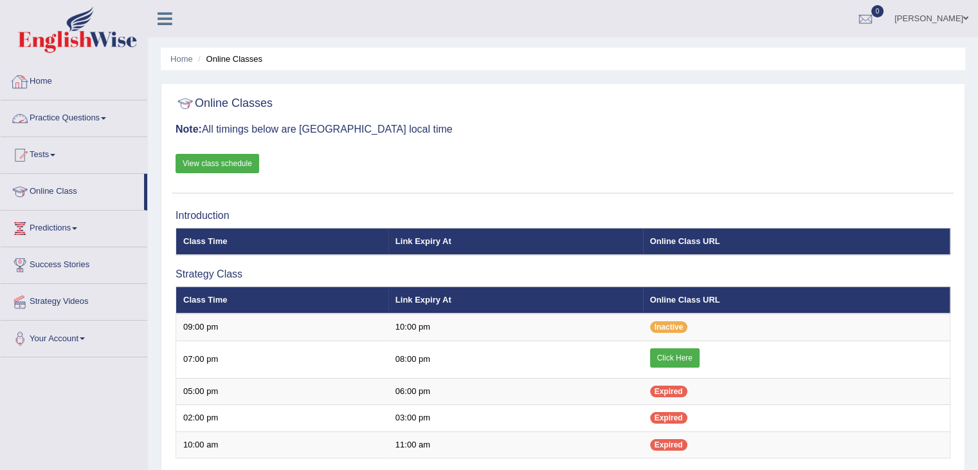
click at [49, 84] on link "Home" at bounding box center [74, 80] width 147 height 32
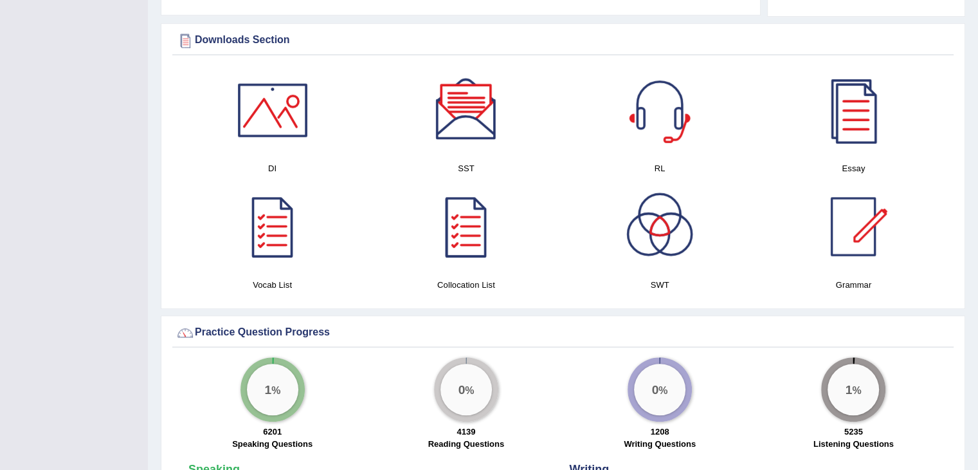
scroll to position [630, 0]
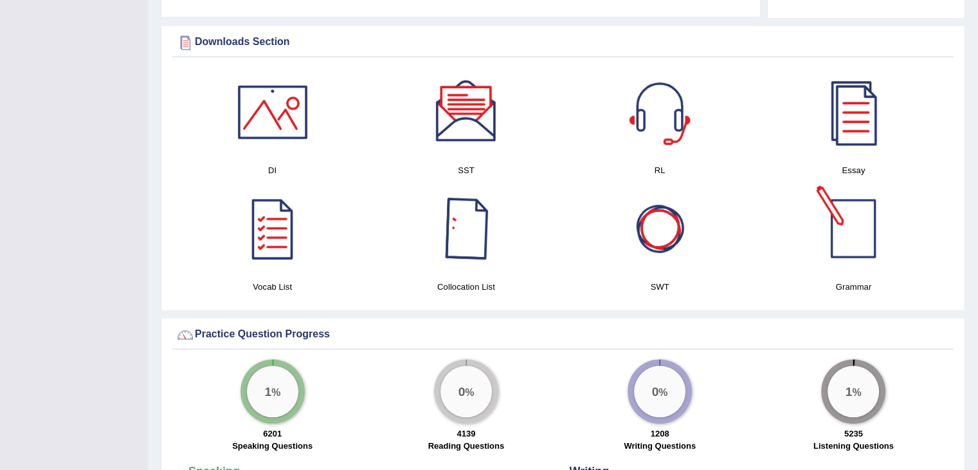
click at [862, 226] on div at bounding box center [854, 228] width 90 height 90
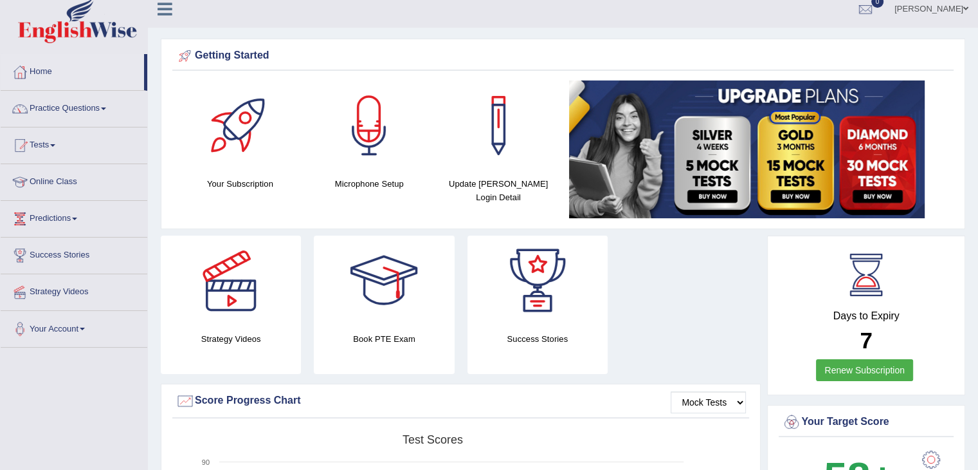
scroll to position [0, 0]
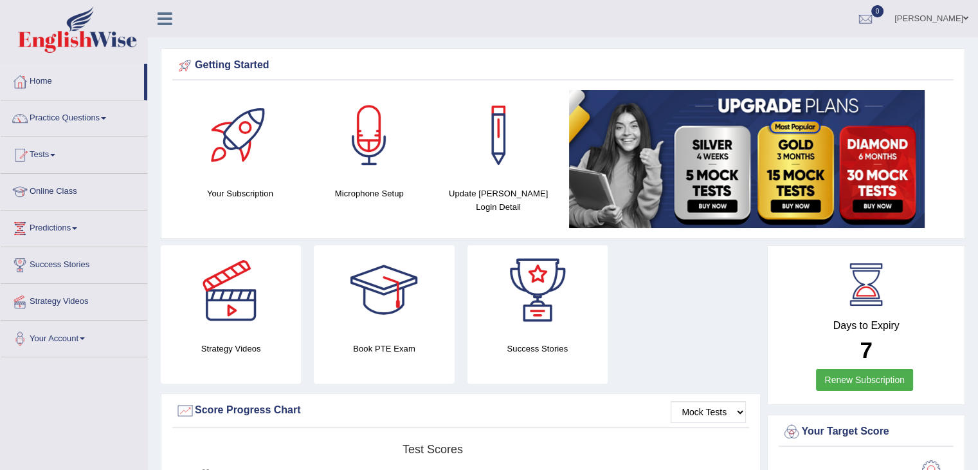
click at [499, 170] on div at bounding box center [499, 135] width 90 height 90
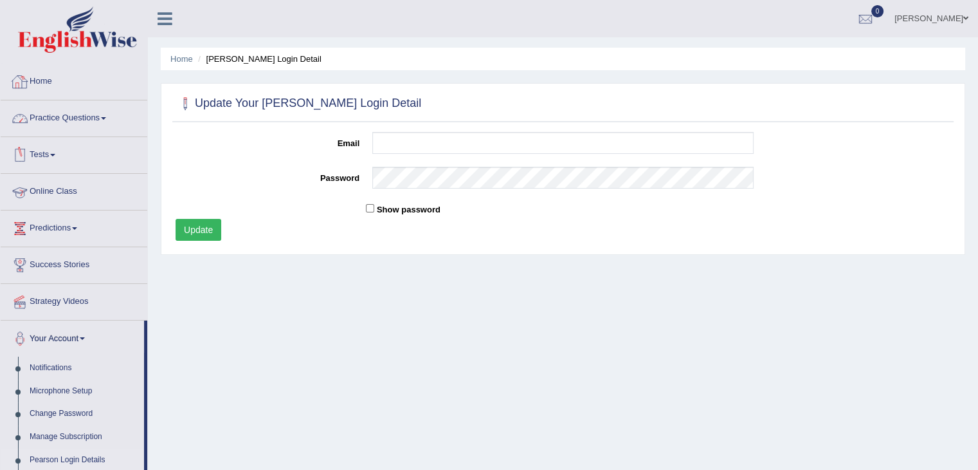
click at [62, 82] on link "Home" at bounding box center [74, 80] width 147 height 32
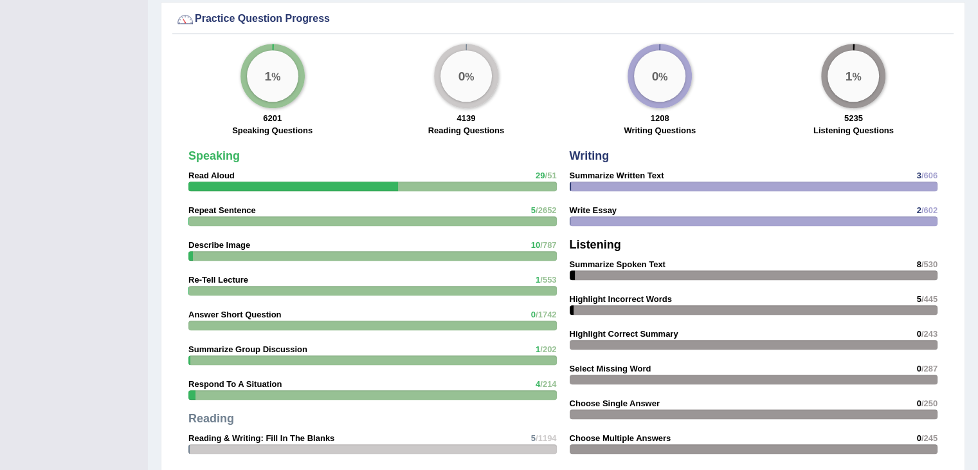
scroll to position [947, 0]
